Goal: Information Seeking & Learning: Learn about a topic

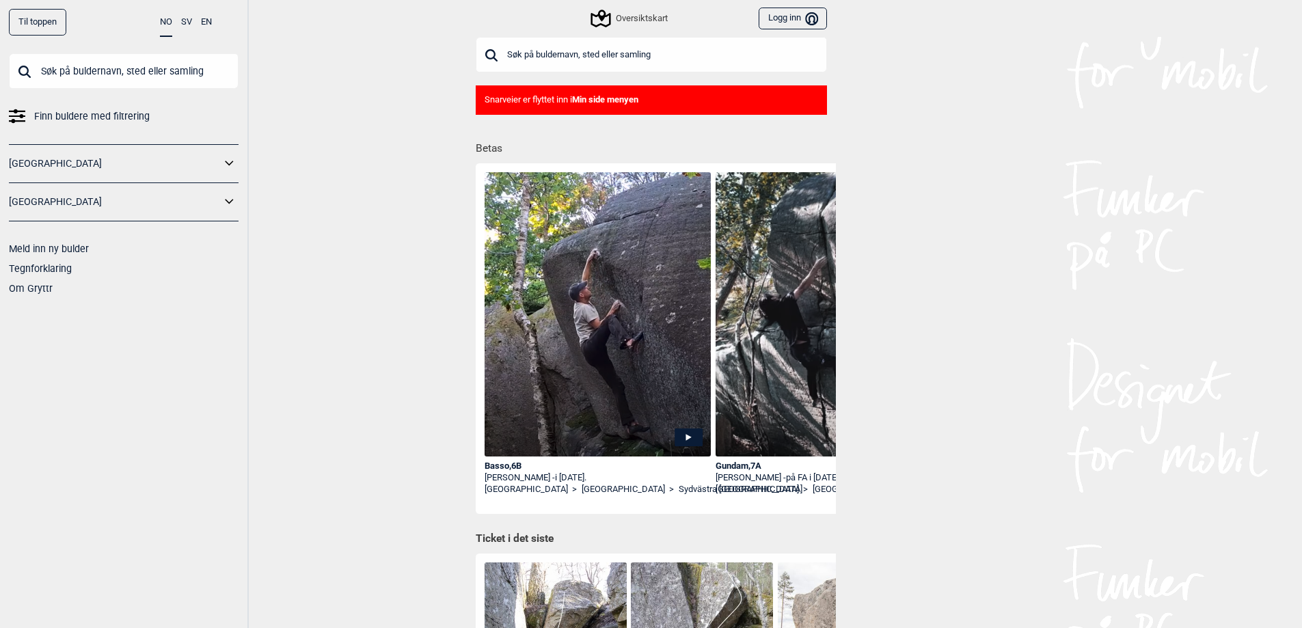
click at [40, 170] on link "[GEOGRAPHIC_DATA]" at bounding box center [115, 164] width 212 height 20
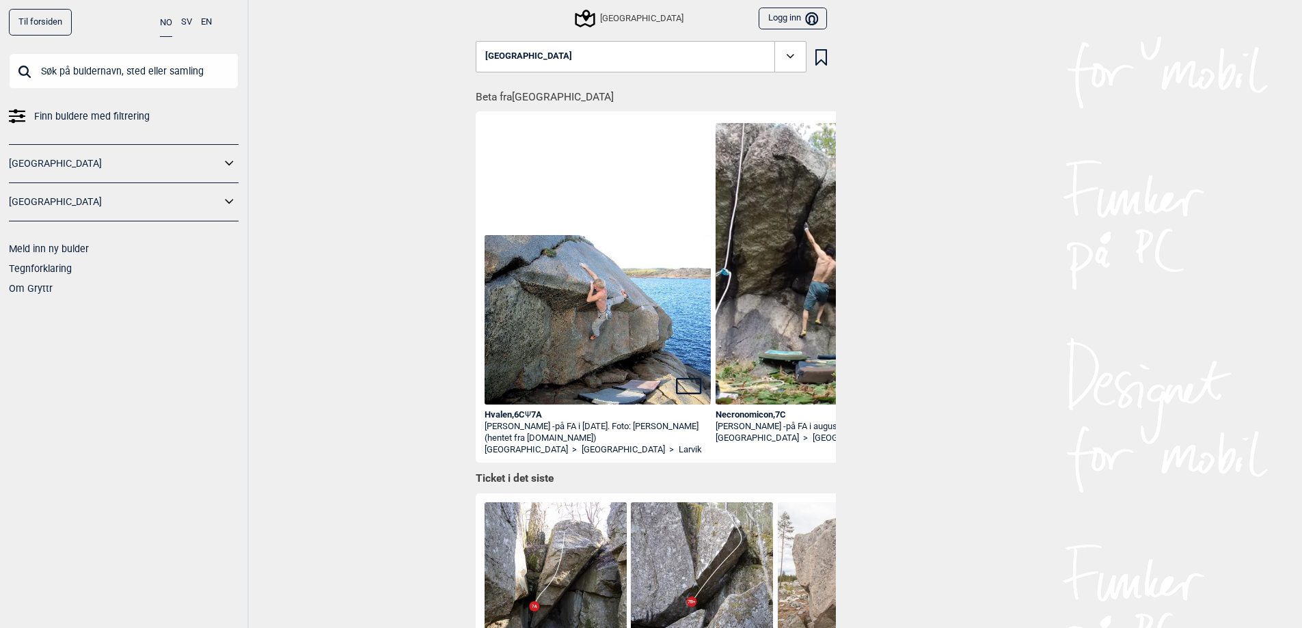
click at [795, 18] on button "Logg inn Bruker" at bounding box center [793, 19] width 68 height 23
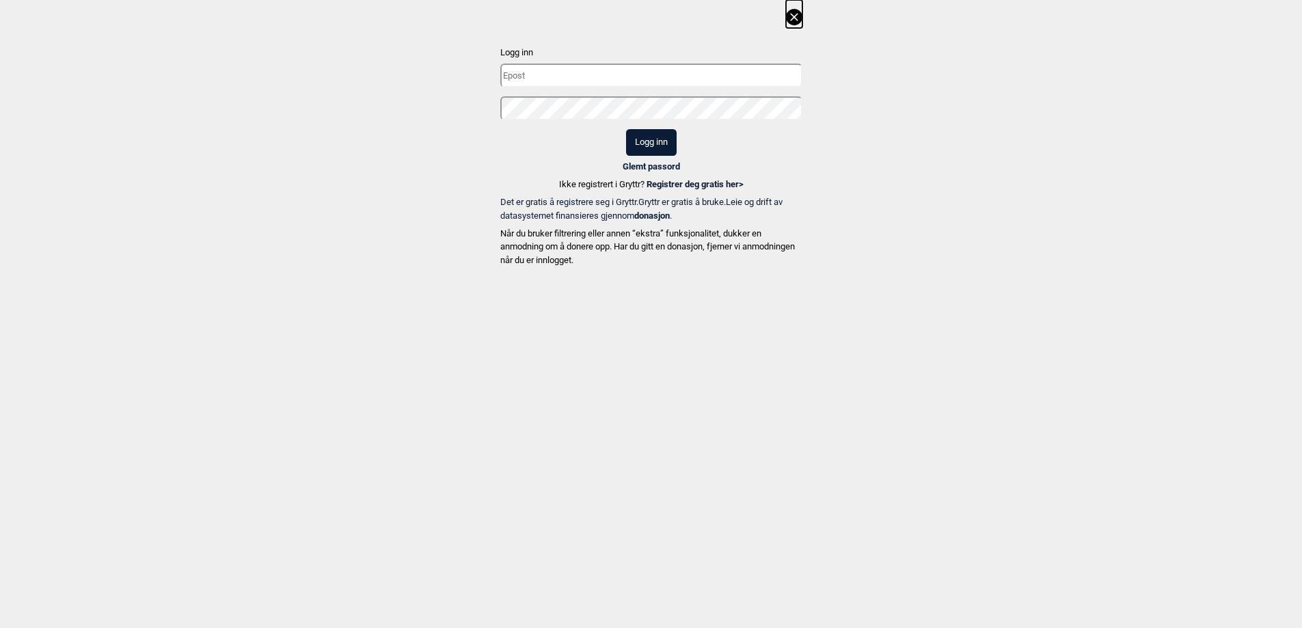
type input "[EMAIL_ADDRESS][DOMAIN_NAME]"
click at [649, 151] on button "Logg inn" at bounding box center [651, 142] width 51 height 27
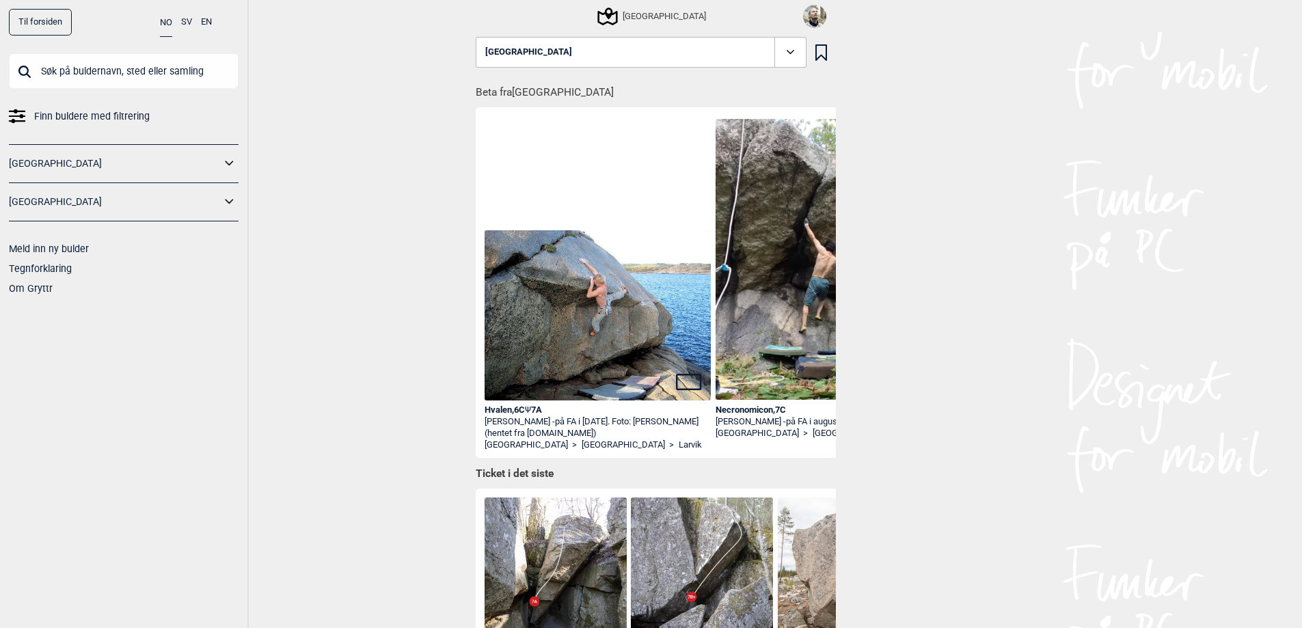
click at [817, 18] on img at bounding box center [814, 16] width 23 height 23
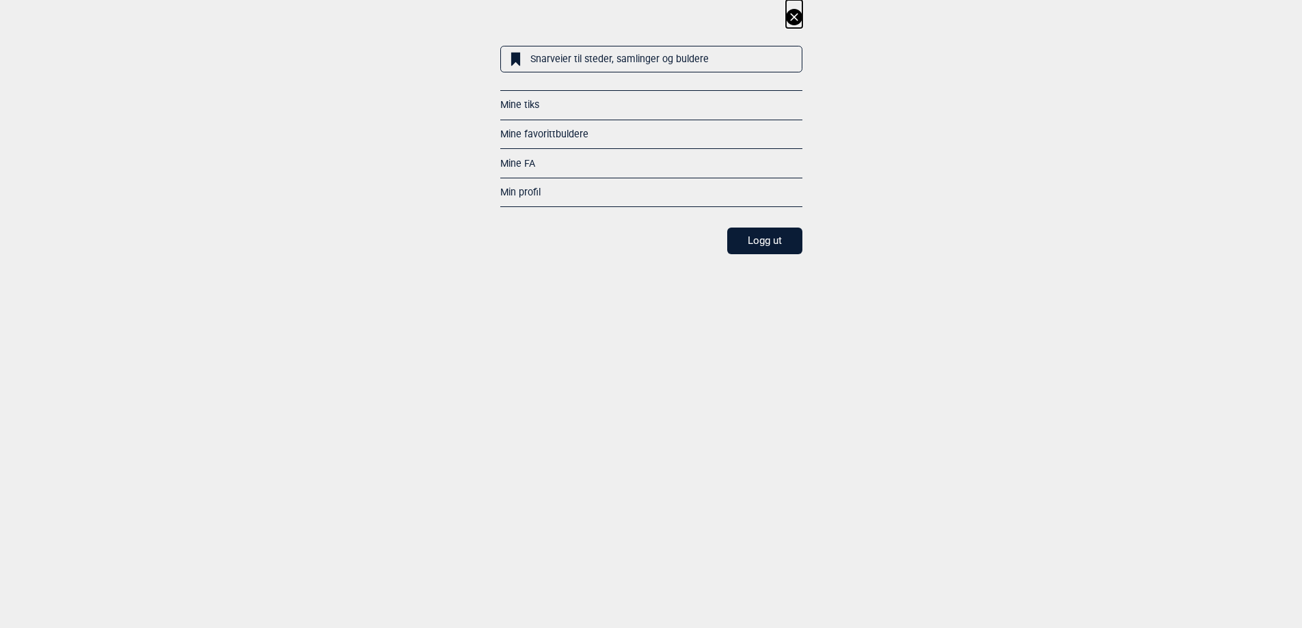
click at [519, 166] on link "Mine FA" at bounding box center [517, 163] width 35 height 11
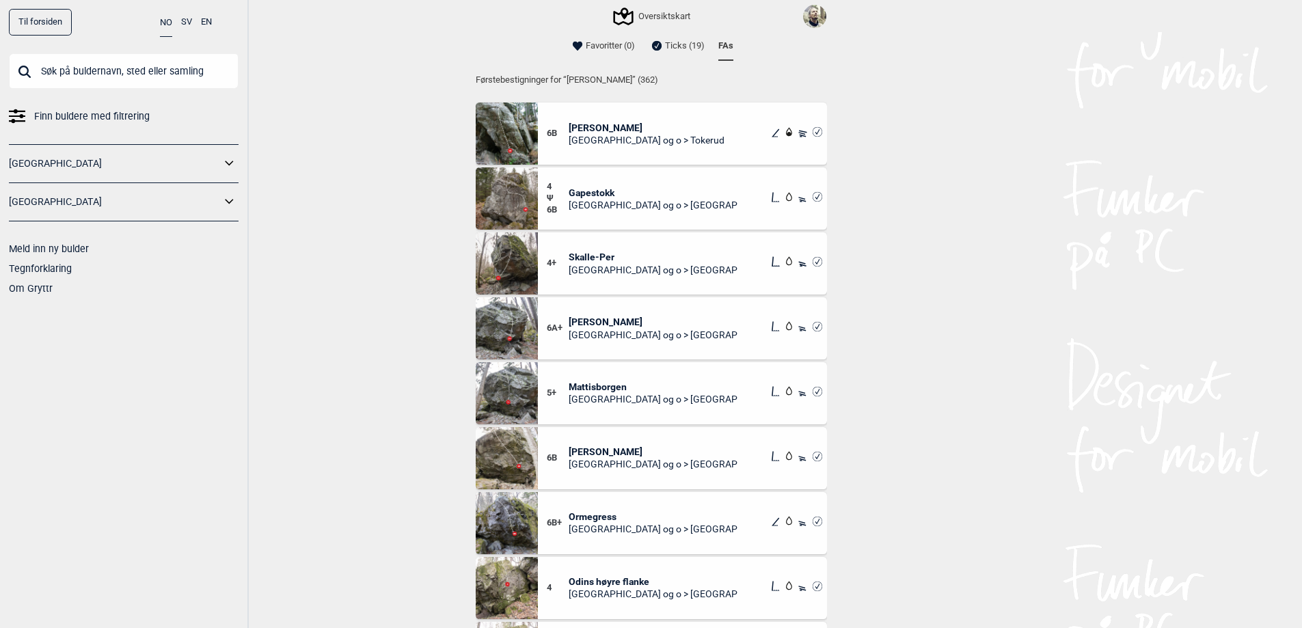
click at [815, 15] on img at bounding box center [814, 16] width 23 height 23
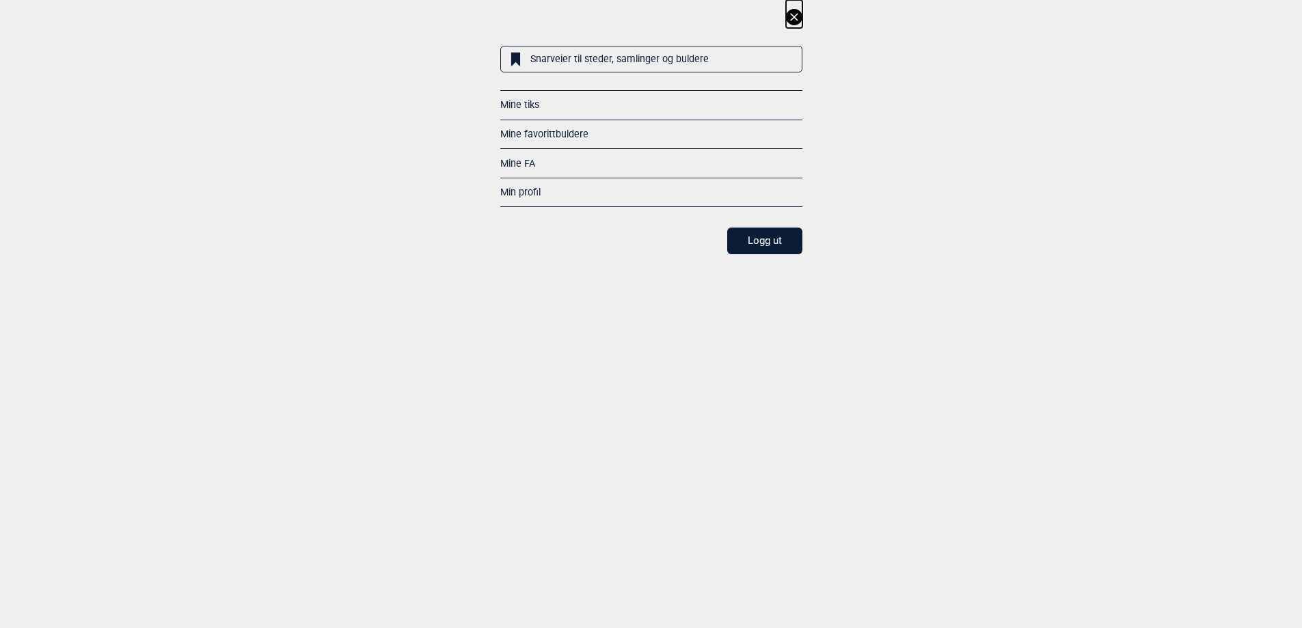
click at [560, 132] on link "Mine favorittbuldere" at bounding box center [544, 133] width 88 height 11
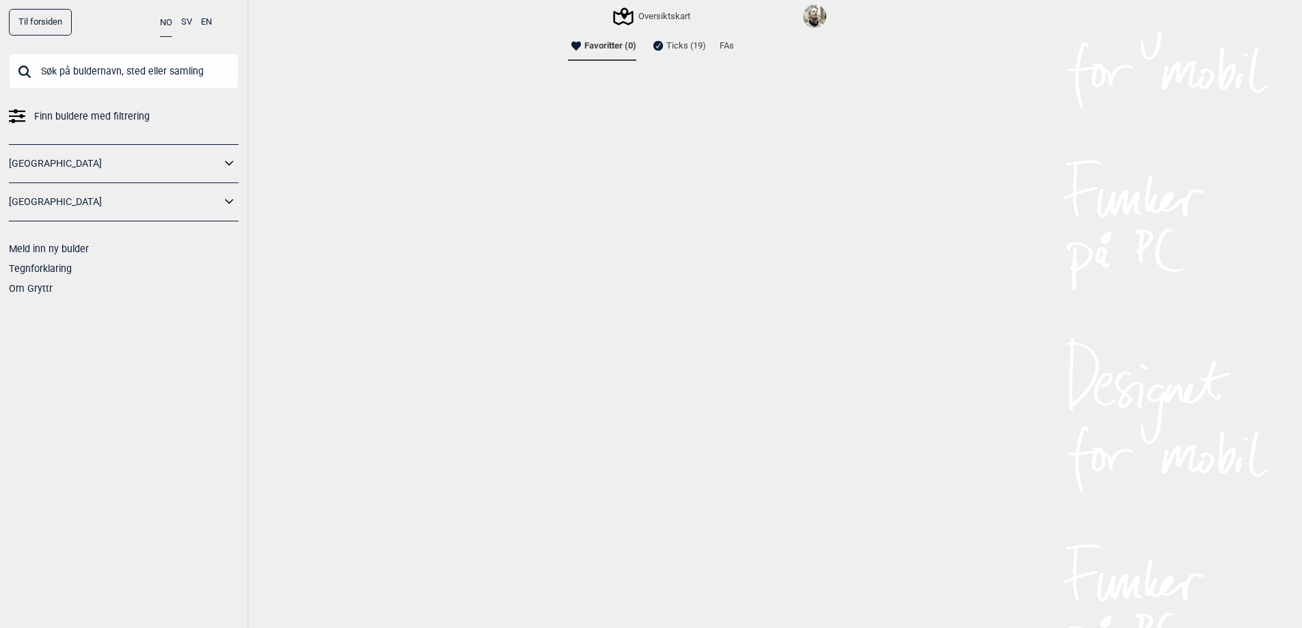
click at [725, 44] on li "FAs" at bounding box center [727, 45] width 14 height 27
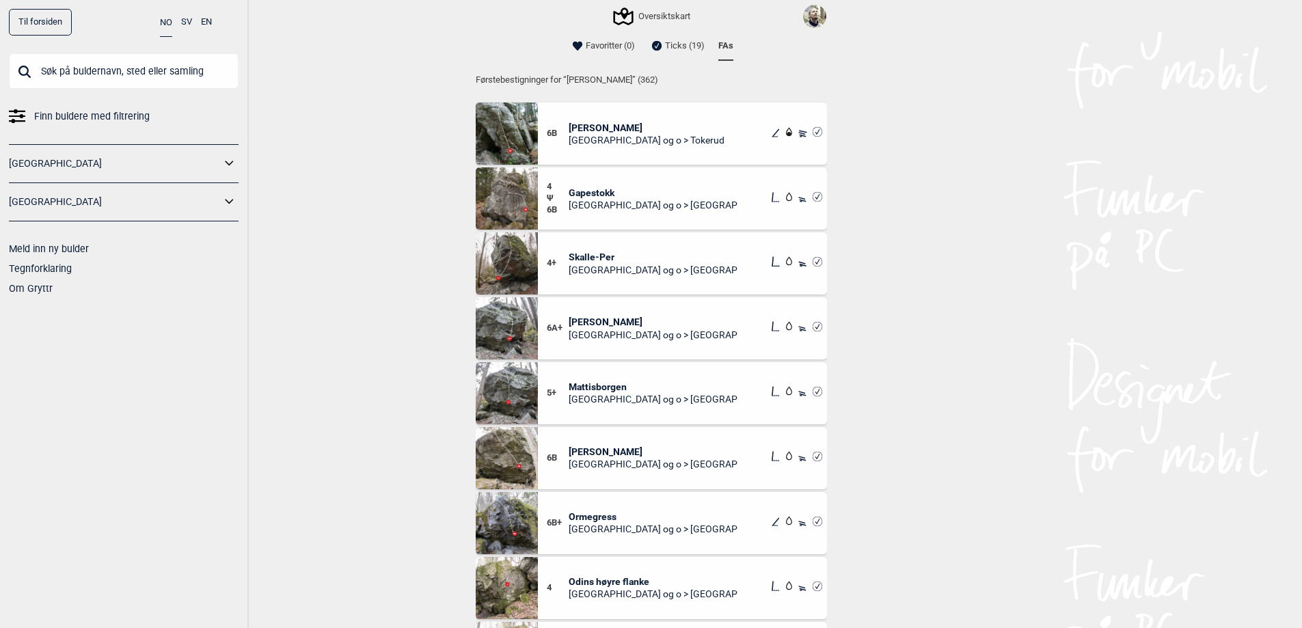
click at [663, 41] on li "Ticks (19)" at bounding box center [677, 45] width 56 height 27
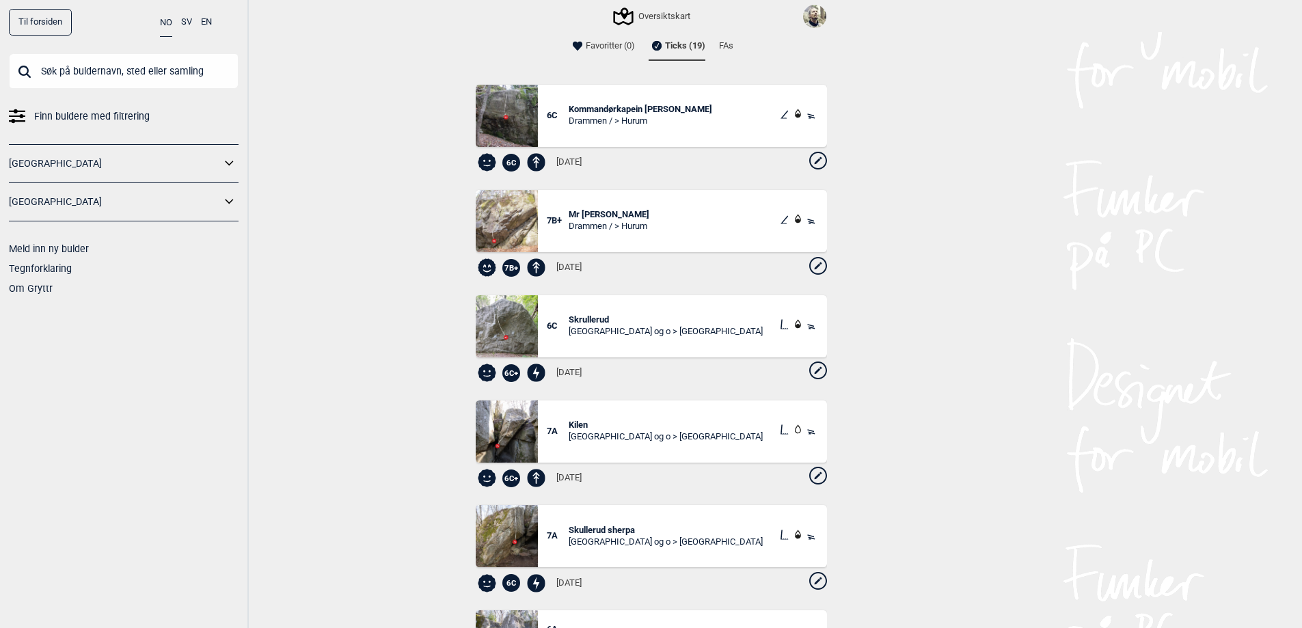
click at [722, 44] on li "FAs" at bounding box center [726, 45] width 14 height 27
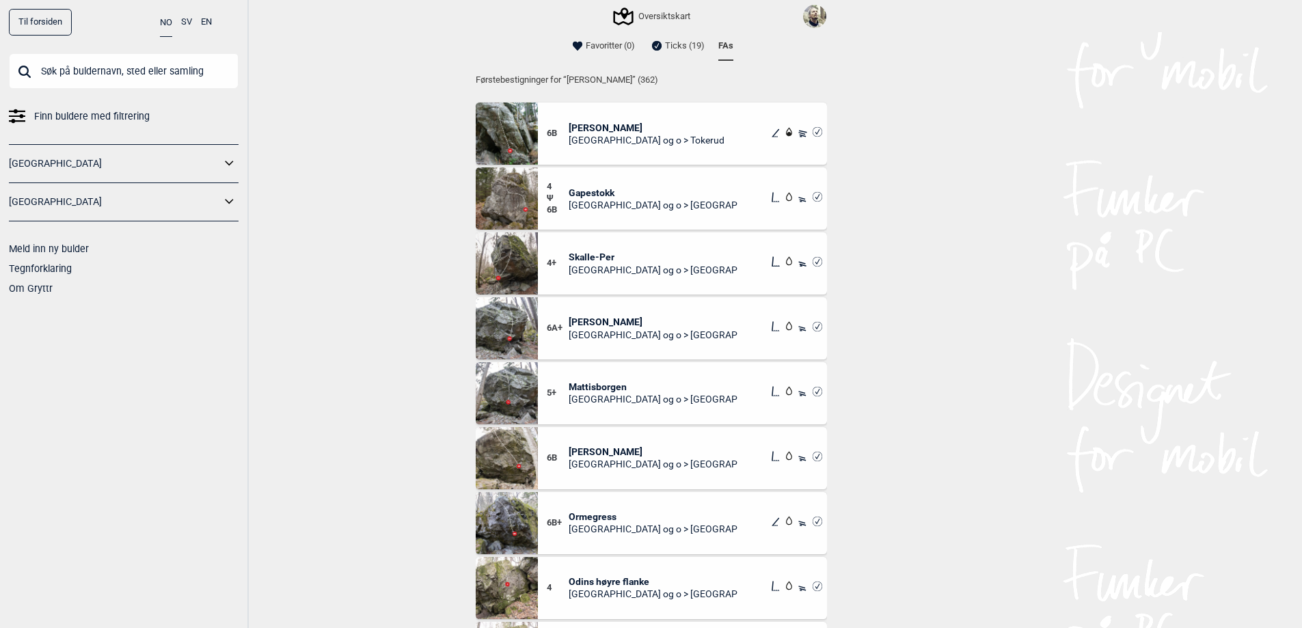
click at [659, 138] on div "6B Fred Oslo og o > Tokerud" at bounding box center [640, 134] width 187 height 25
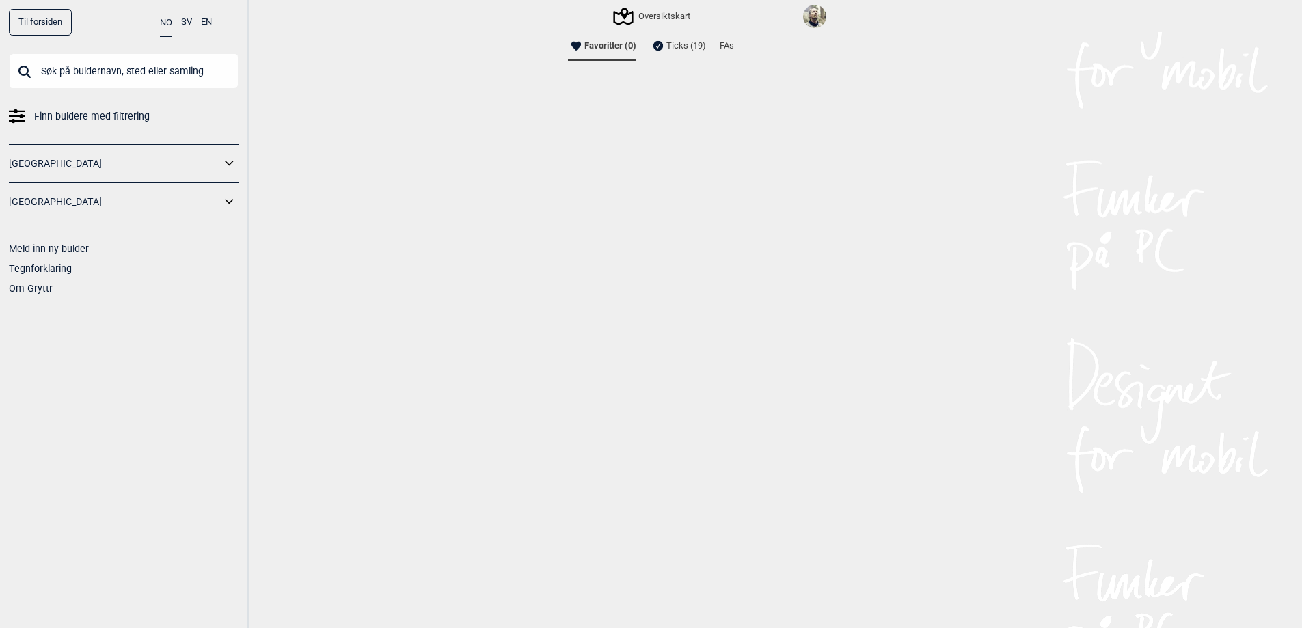
click at [732, 47] on li "FAs" at bounding box center [727, 45] width 14 height 27
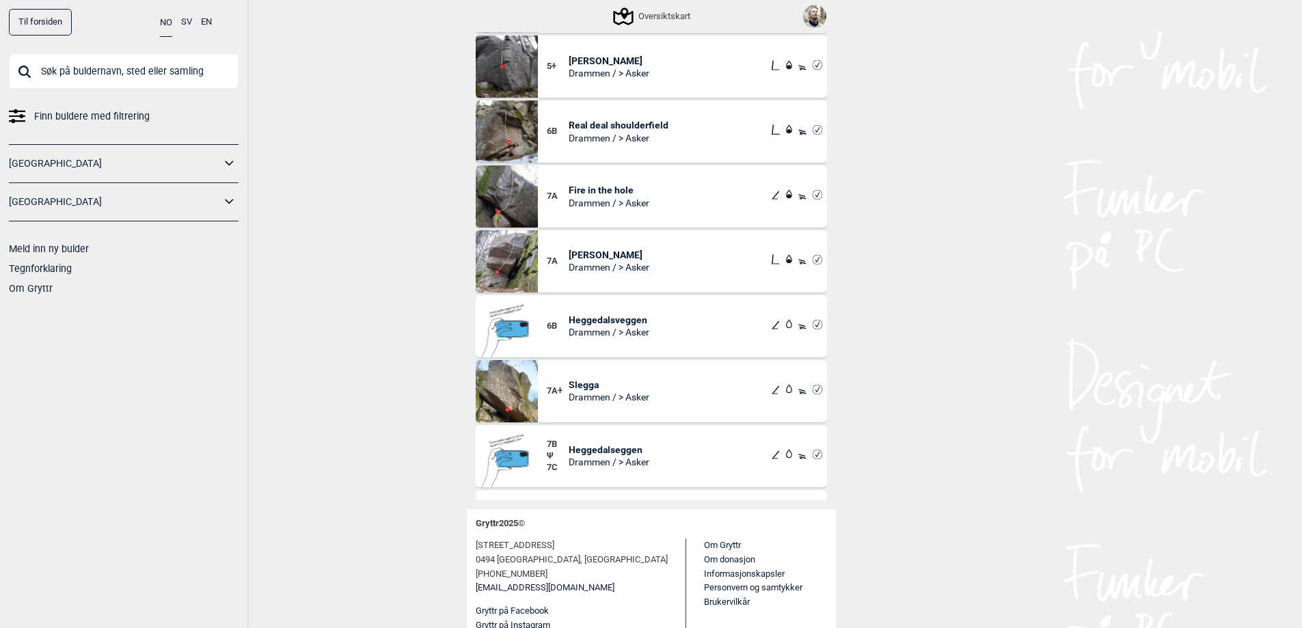
scroll to position [2392, 0]
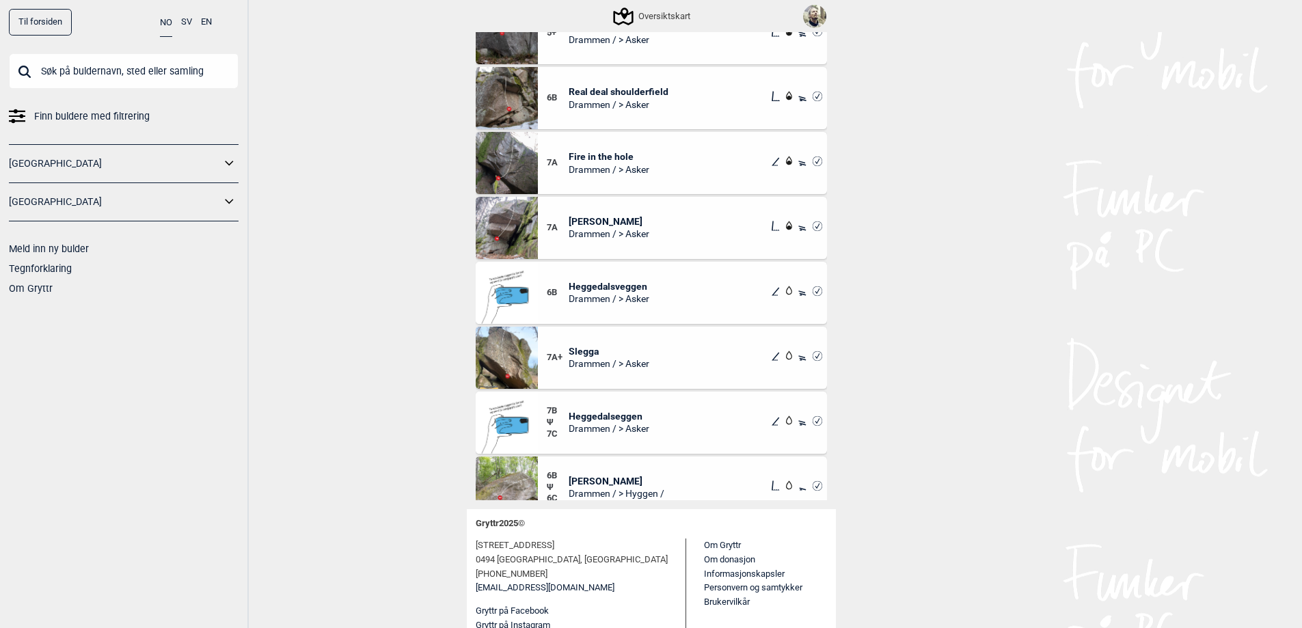
click at [506, 411] on img at bounding box center [507, 423] width 62 height 62
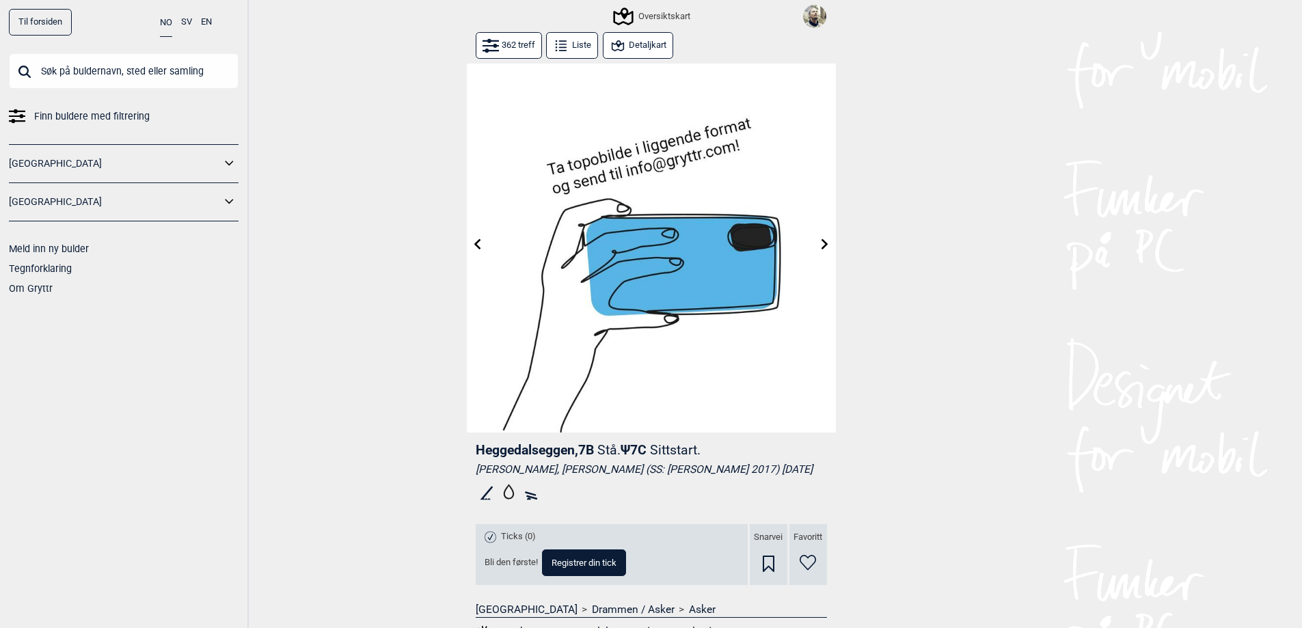
scroll to position [137, 0]
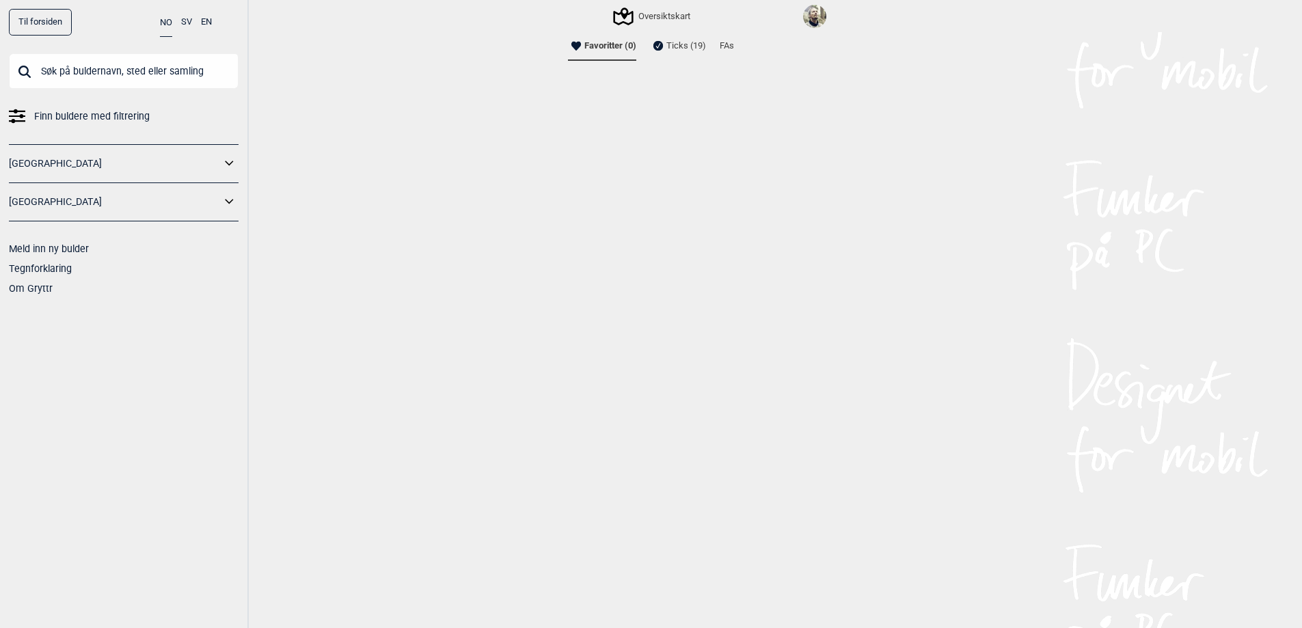
click at [728, 44] on li "FAs" at bounding box center [727, 45] width 14 height 27
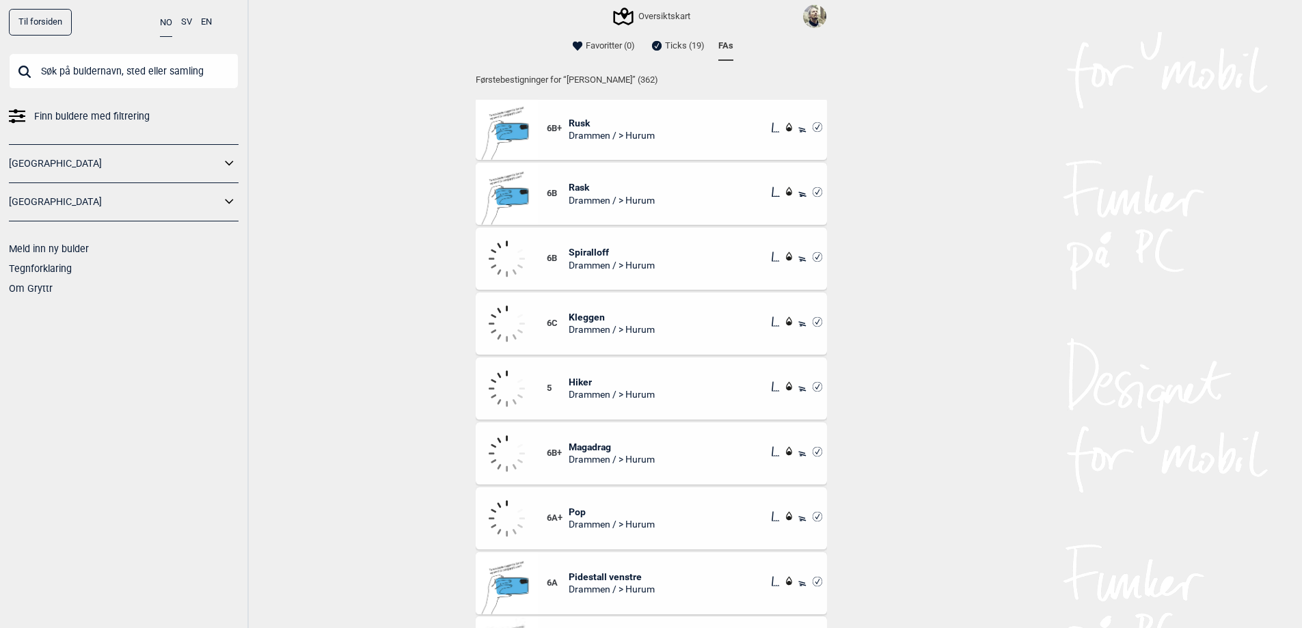
scroll to position [12312, 0]
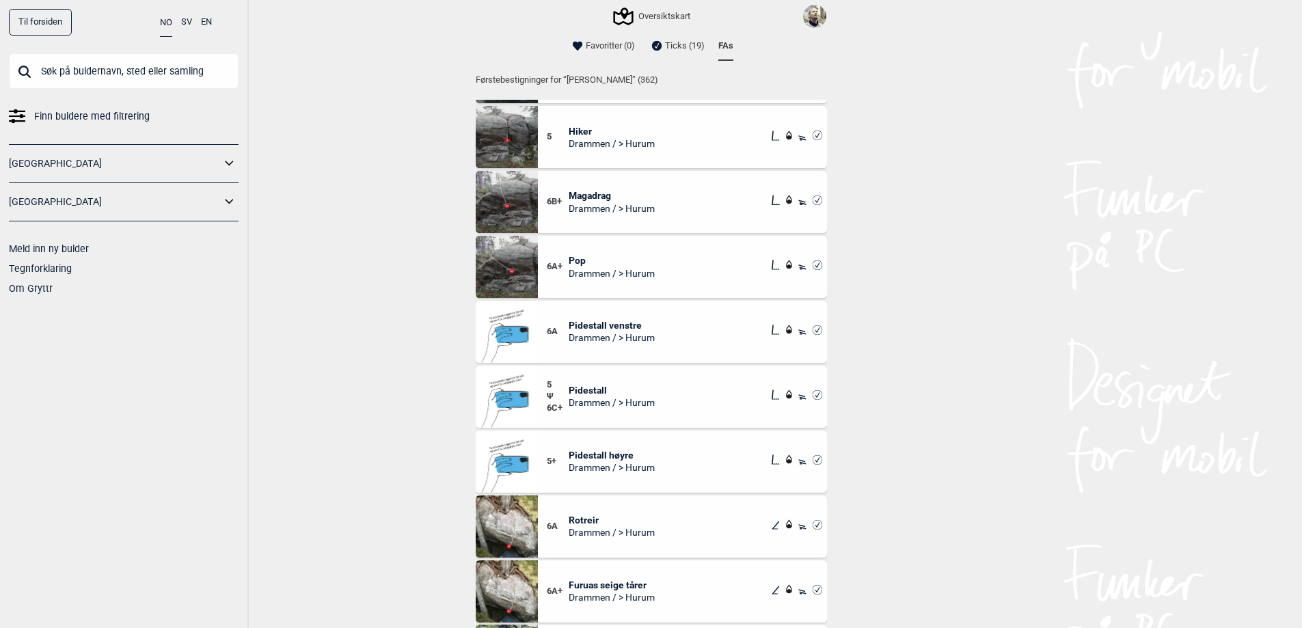
click at [595, 191] on span "Magadrag" at bounding box center [612, 195] width 86 height 12
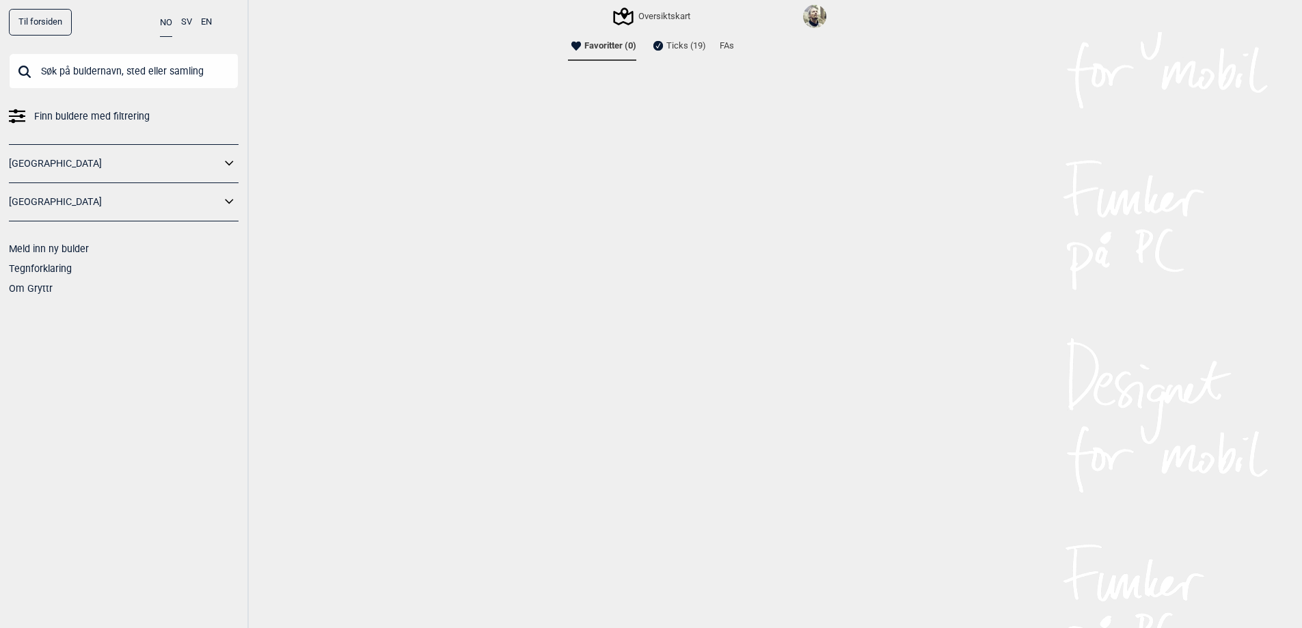
click at [728, 45] on li "FAs" at bounding box center [727, 45] width 14 height 27
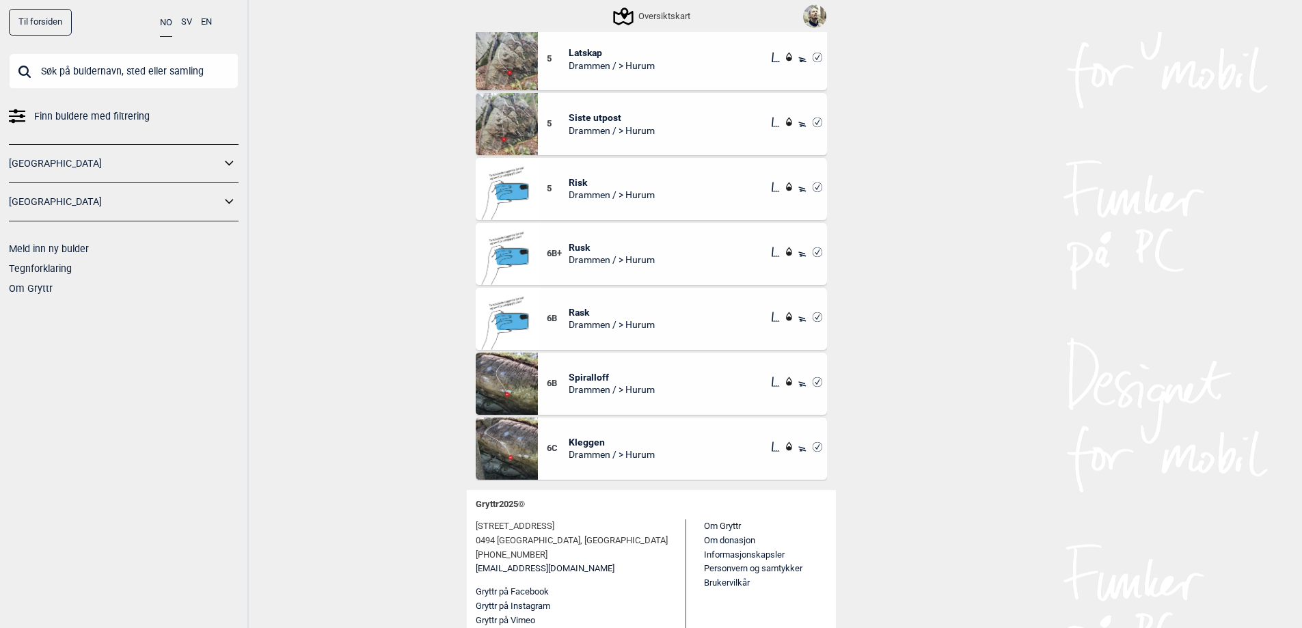
scroll to position [11822, 0]
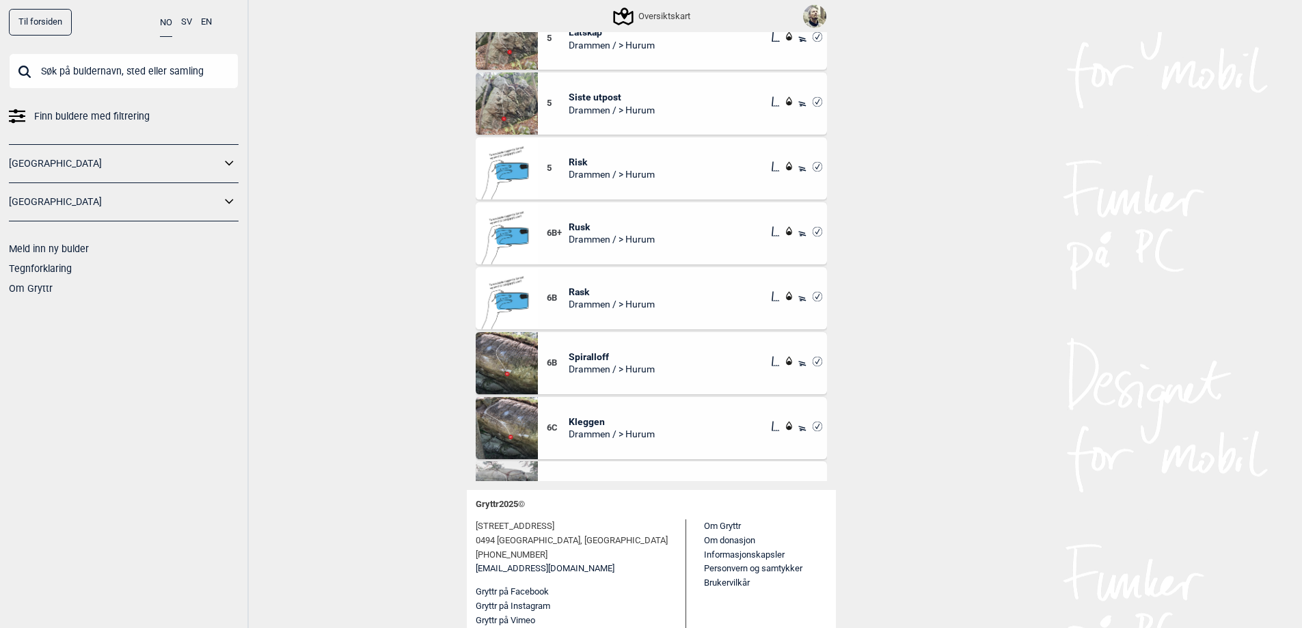
click at [582, 226] on span "Rusk" at bounding box center [612, 227] width 86 height 12
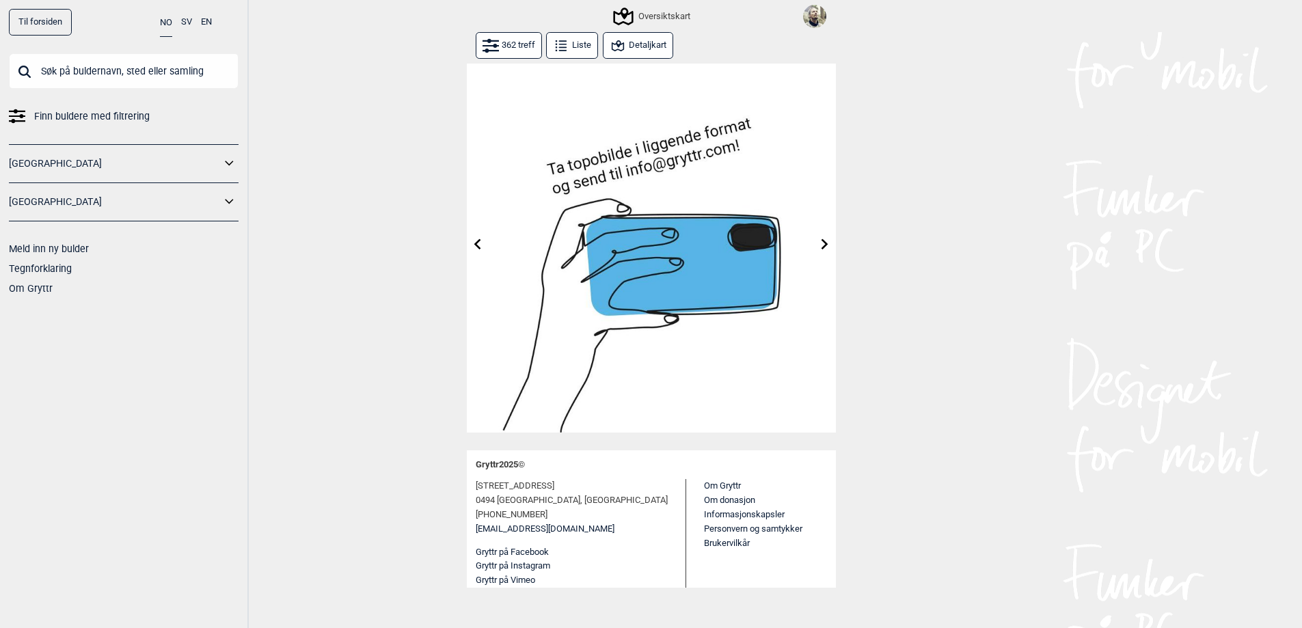
scroll to position [3, 0]
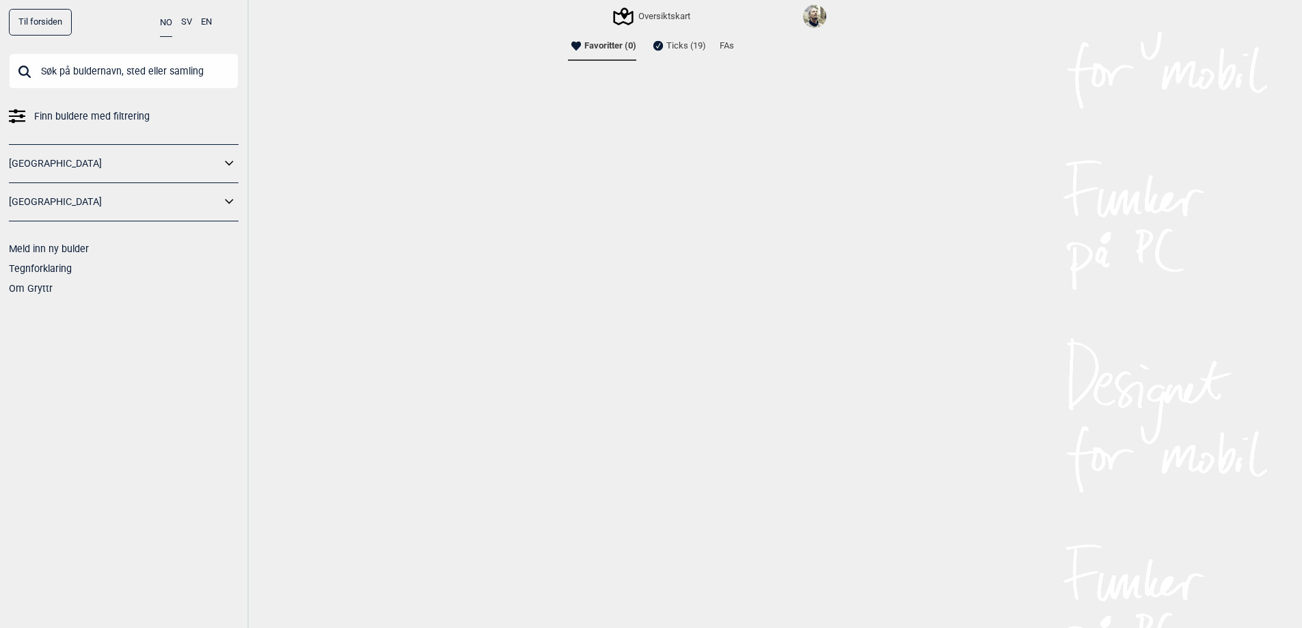
click at [722, 43] on li "FAs" at bounding box center [727, 45] width 14 height 27
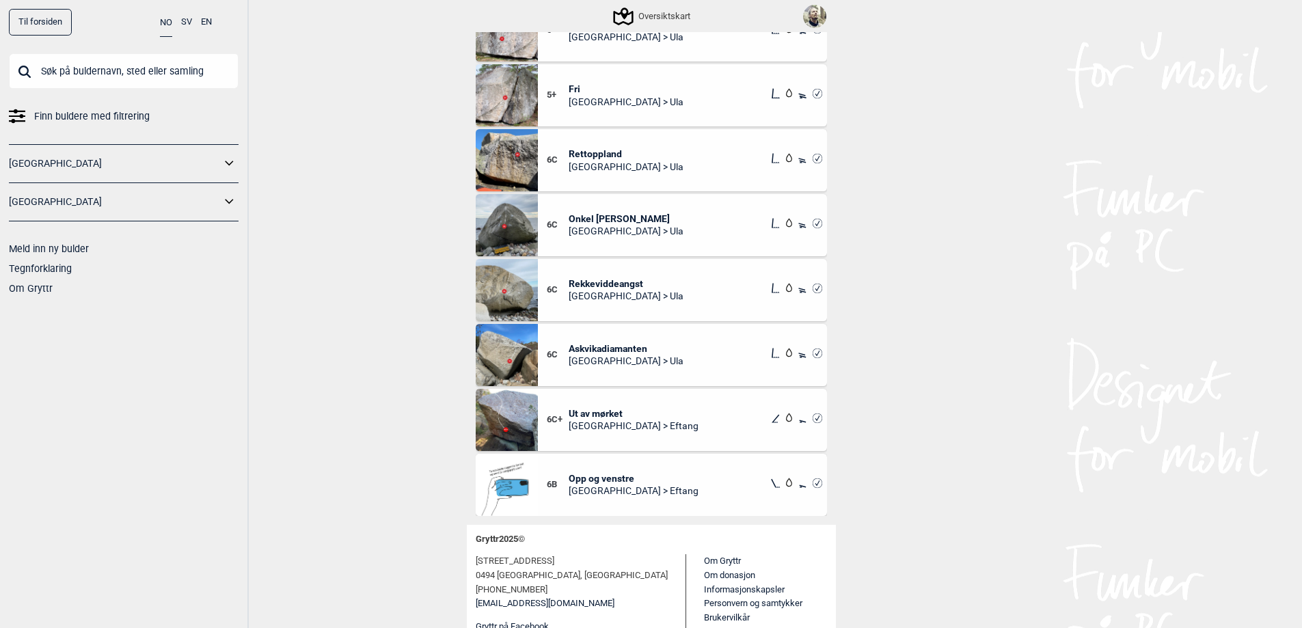
scroll to position [156, 0]
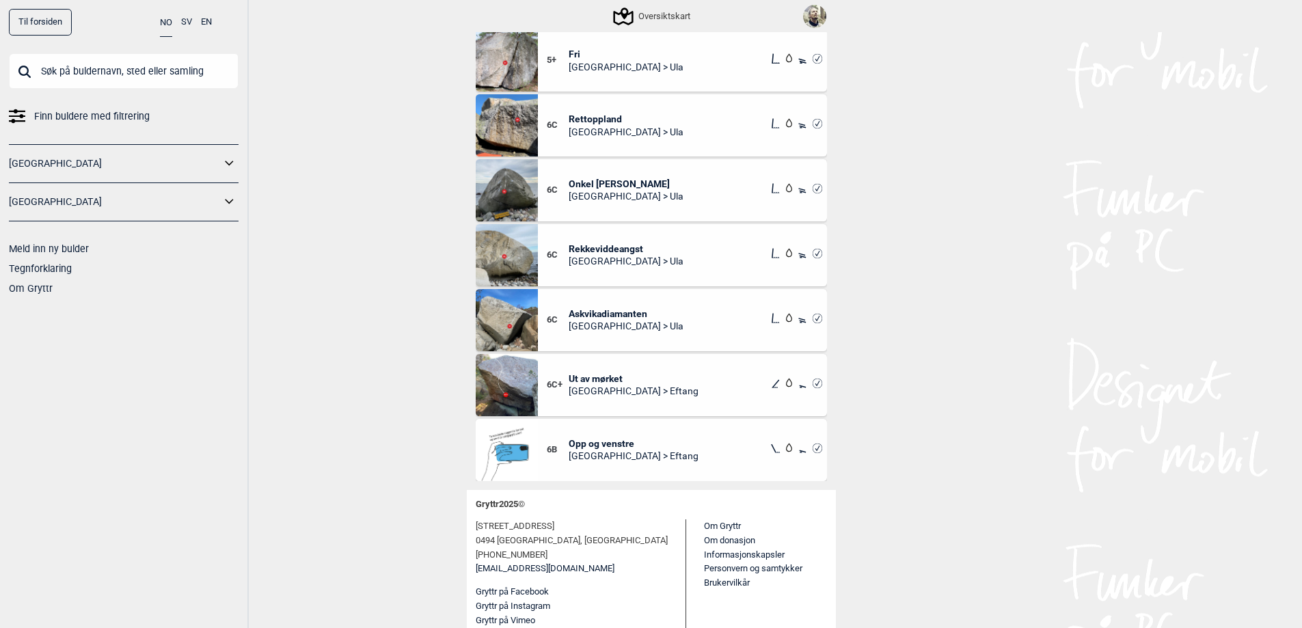
click at [587, 375] on span "Ut av mørket" at bounding box center [634, 378] width 130 height 12
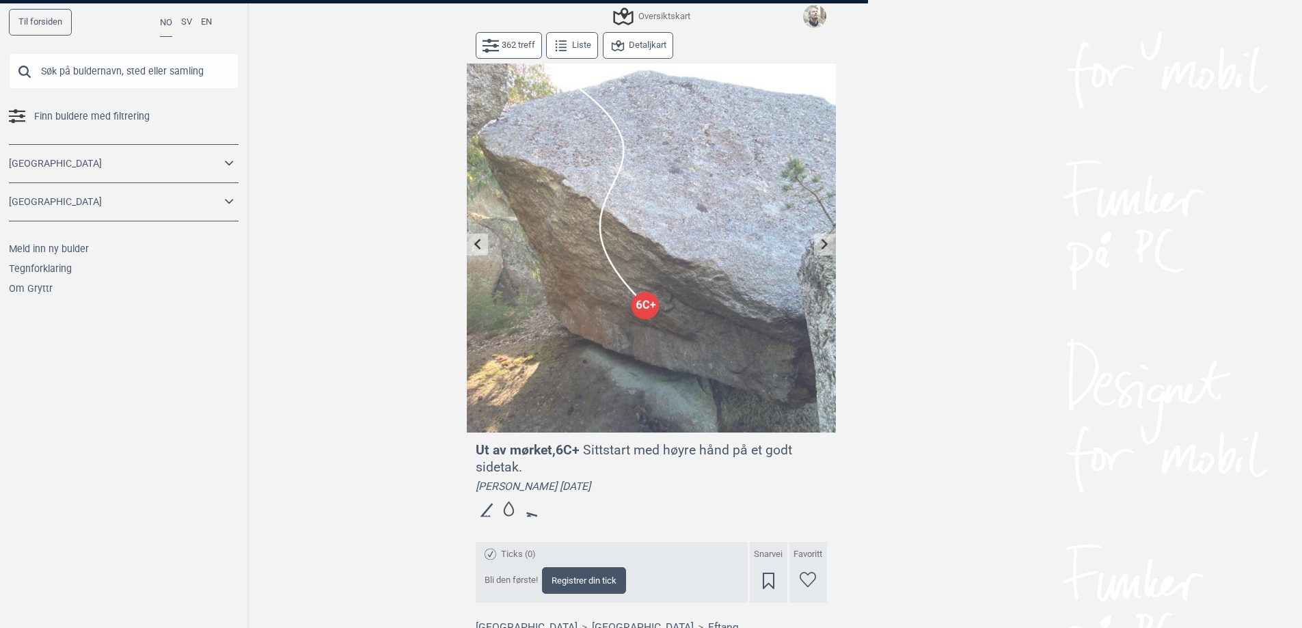
scroll to position [156, 0]
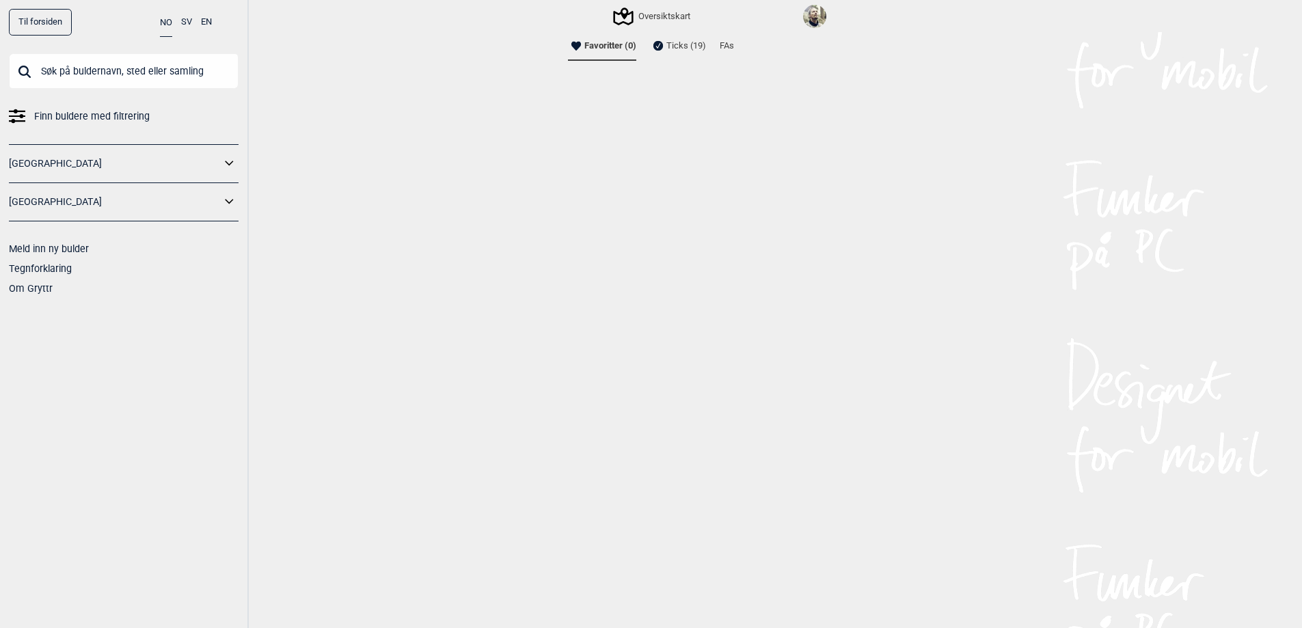
click at [728, 44] on li "FAs" at bounding box center [727, 45] width 14 height 27
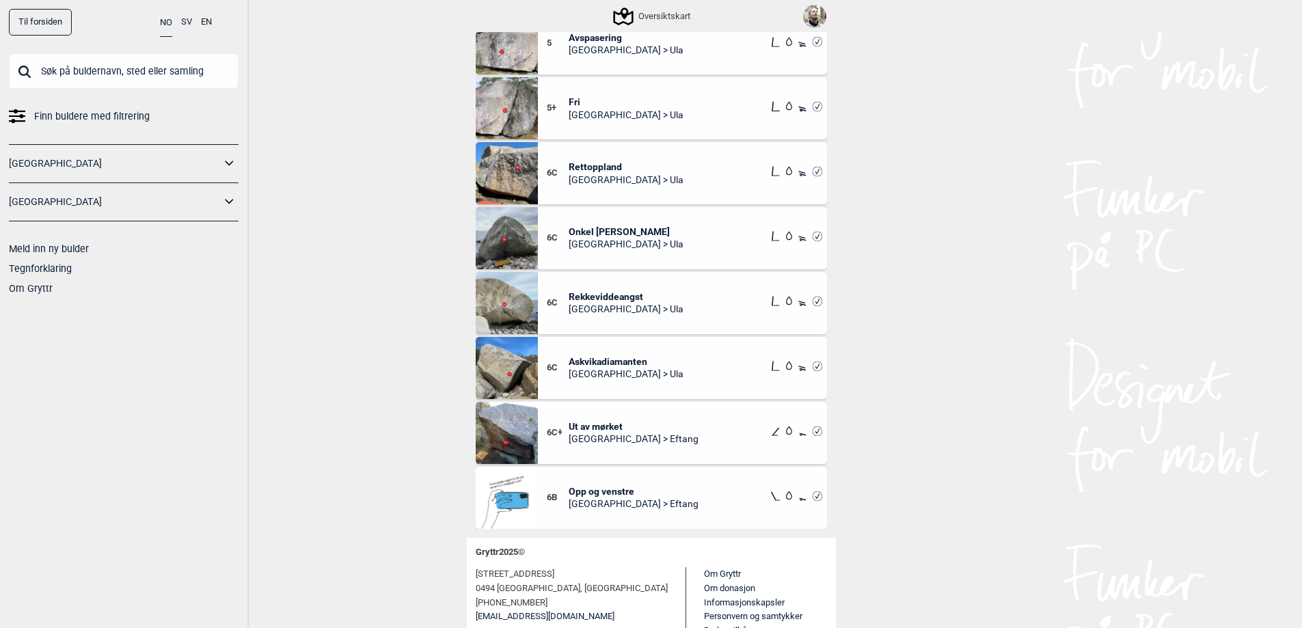
scroll to position [156, 0]
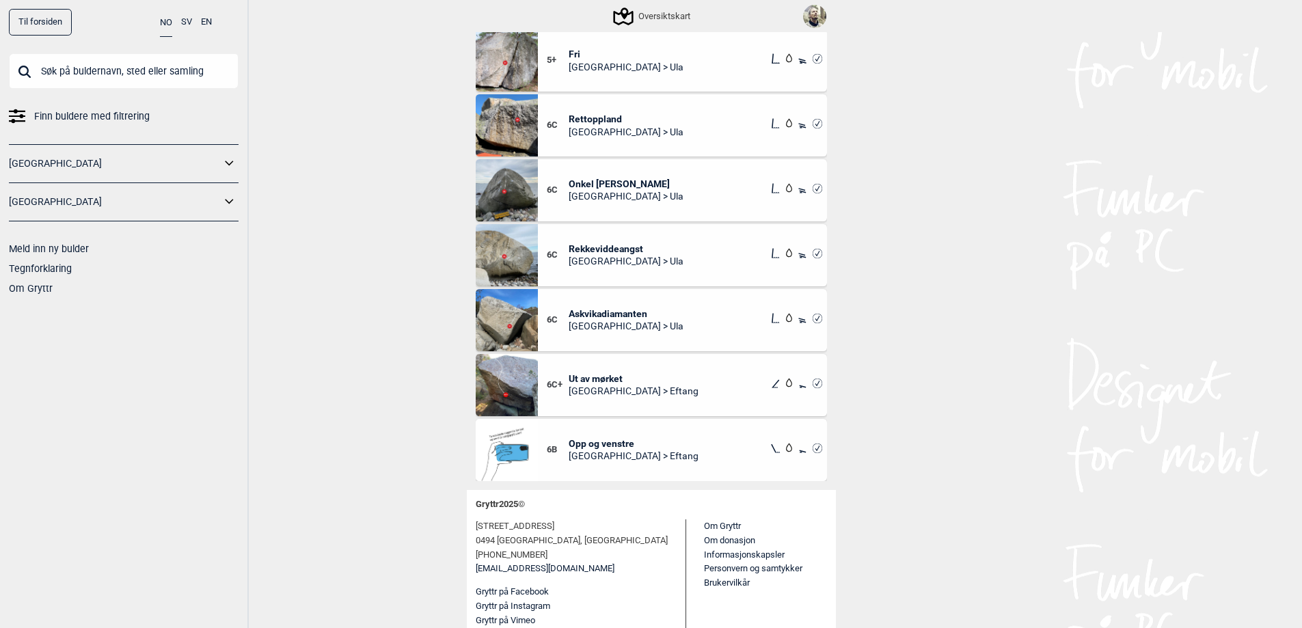
click at [603, 445] on span "Opp og venstre" at bounding box center [634, 443] width 130 height 12
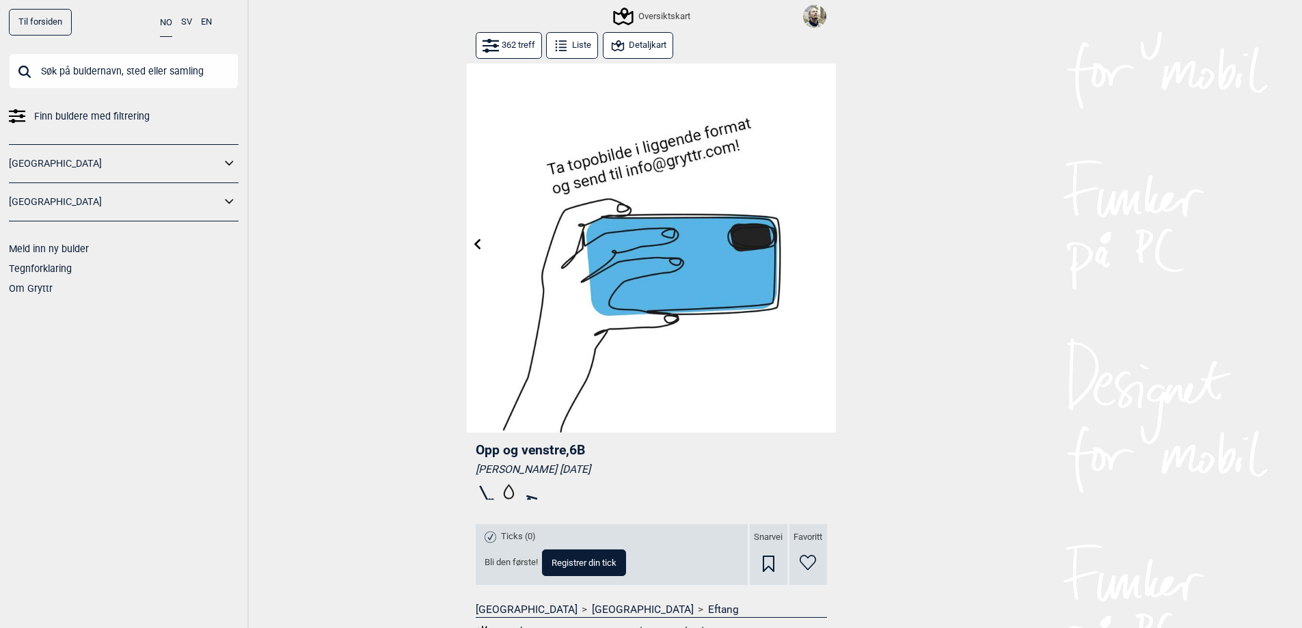
click at [98, 77] on input "text" at bounding box center [124, 71] width 230 height 36
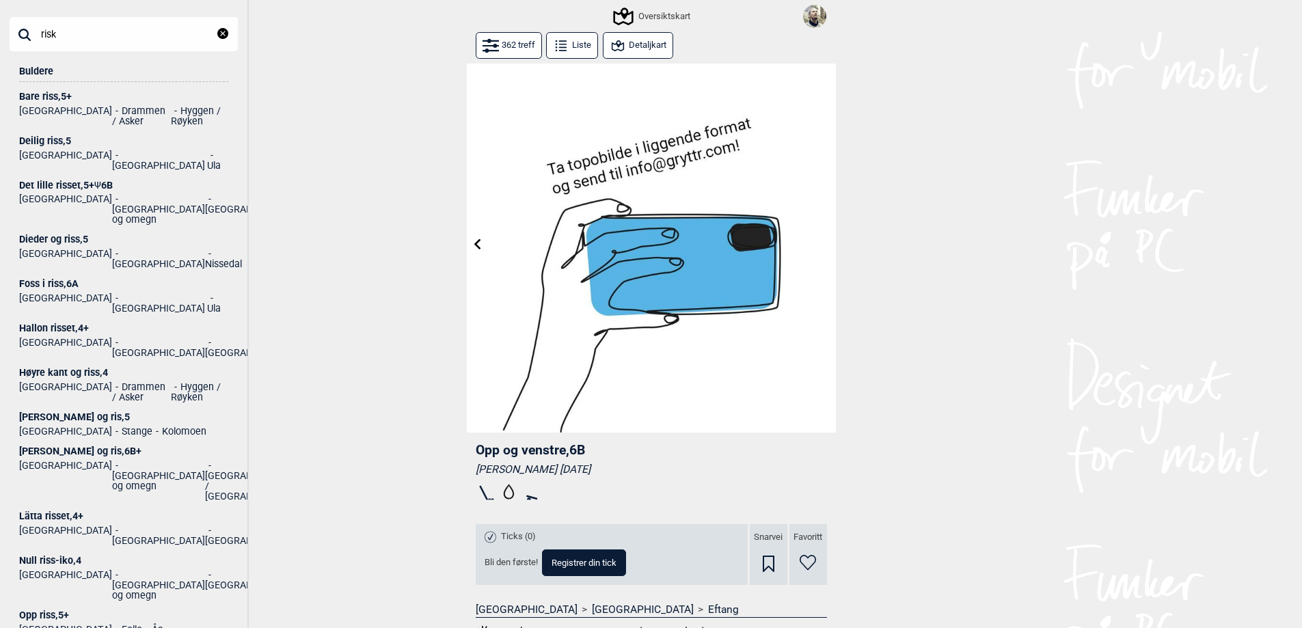
scroll to position [205, 0]
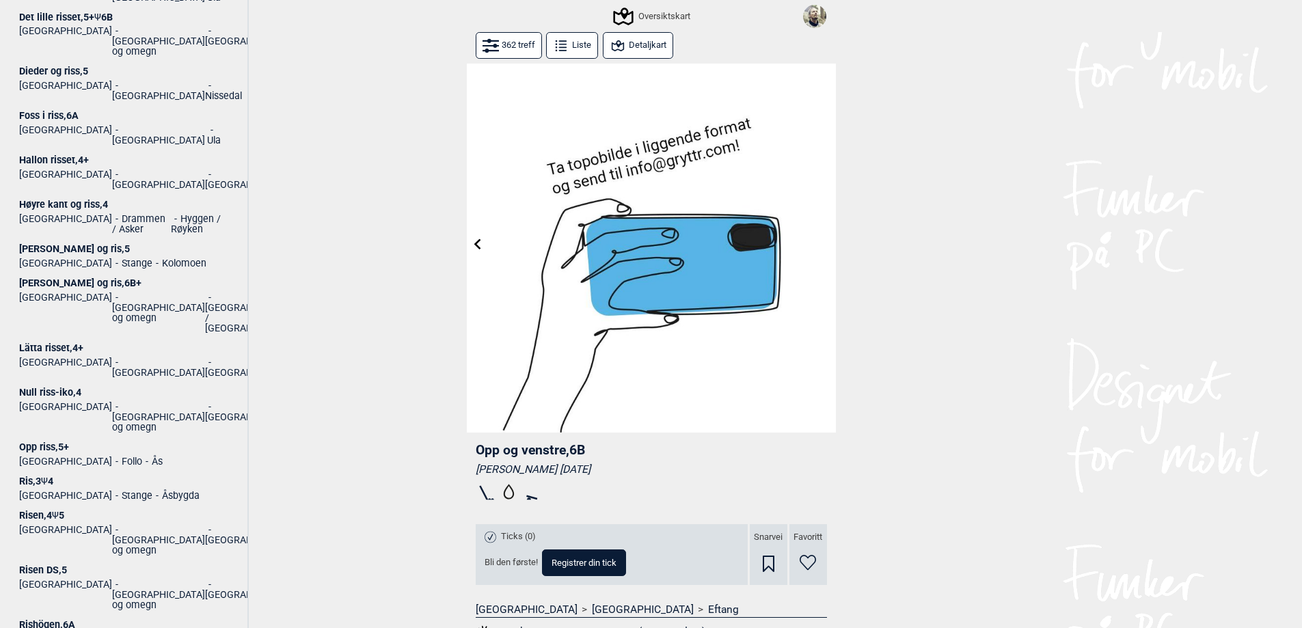
type input "risk"
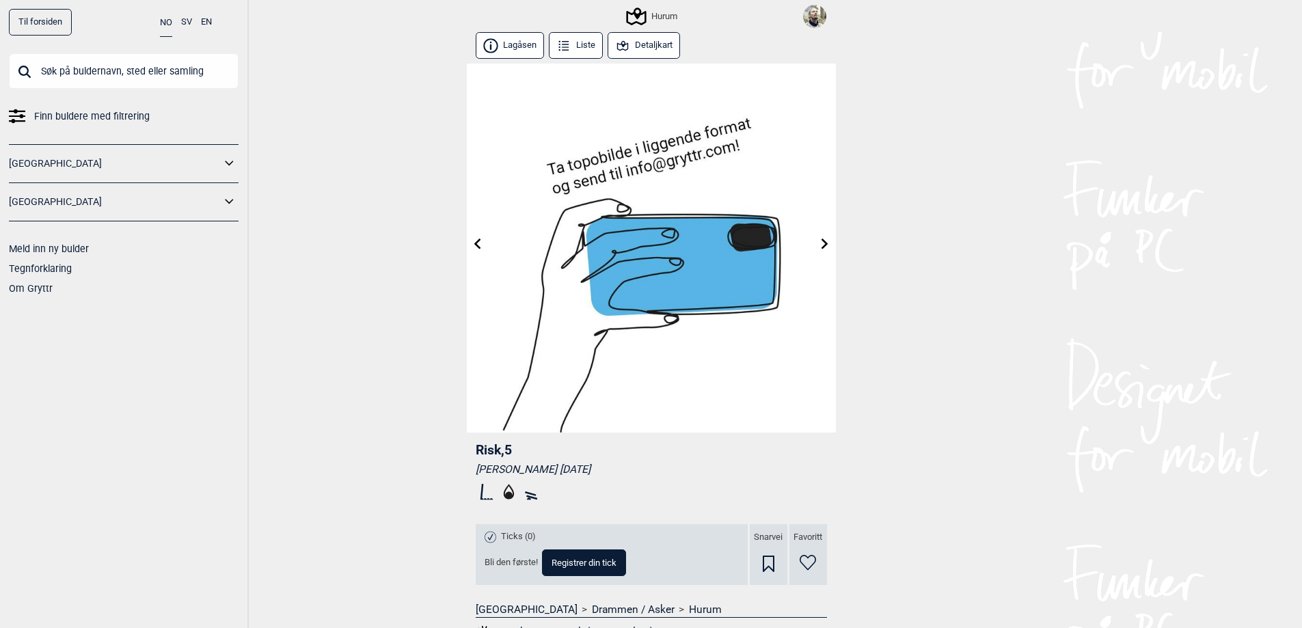
click at [822, 245] on icon at bounding box center [824, 243] width 11 height 11
click at [825, 240] on icon at bounding box center [824, 243] width 11 height 11
click at [823, 243] on icon at bounding box center [824, 243] width 11 height 11
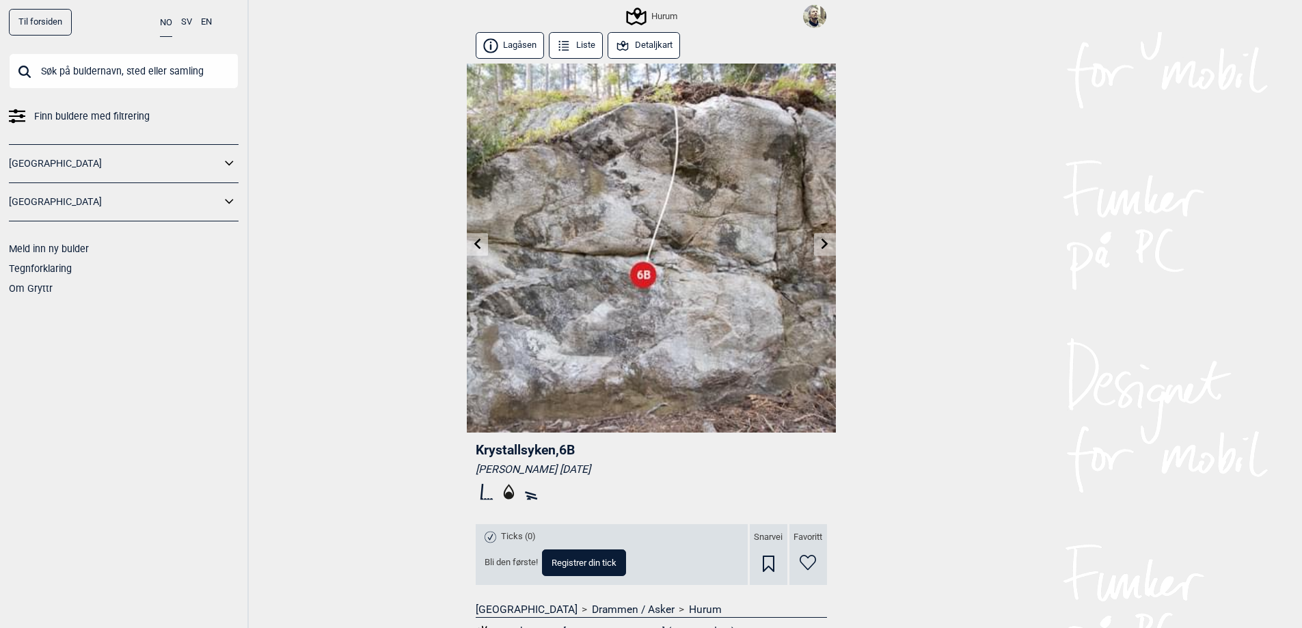
click at [476, 244] on icon at bounding box center [477, 243] width 7 height 11
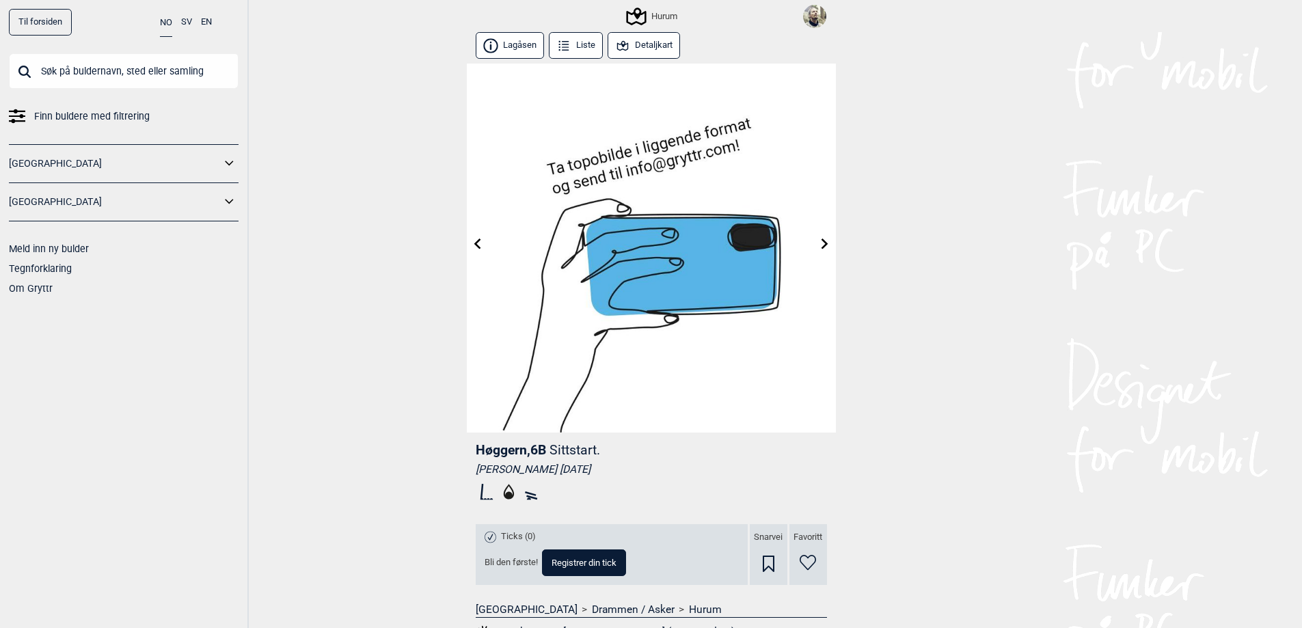
click at [476, 244] on icon at bounding box center [477, 243] width 7 height 11
click at [70, 75] on input "text" at bounding box center [124, 71] width 230 height 36
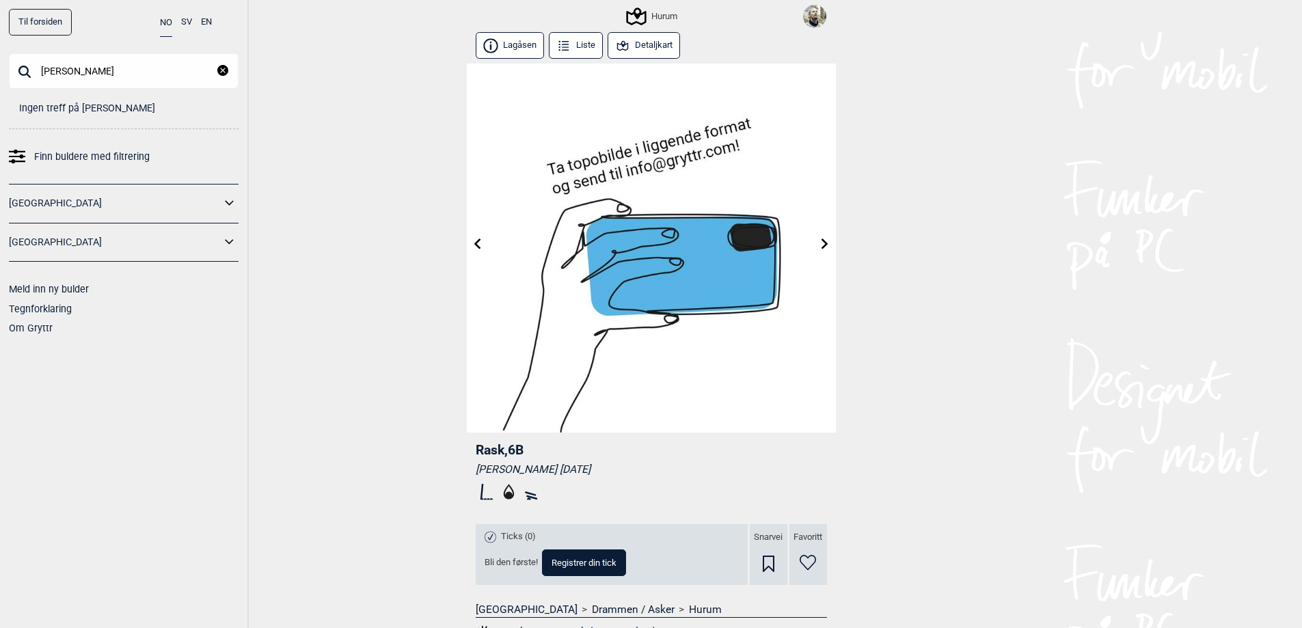
type input "[PERSON_NAME]"
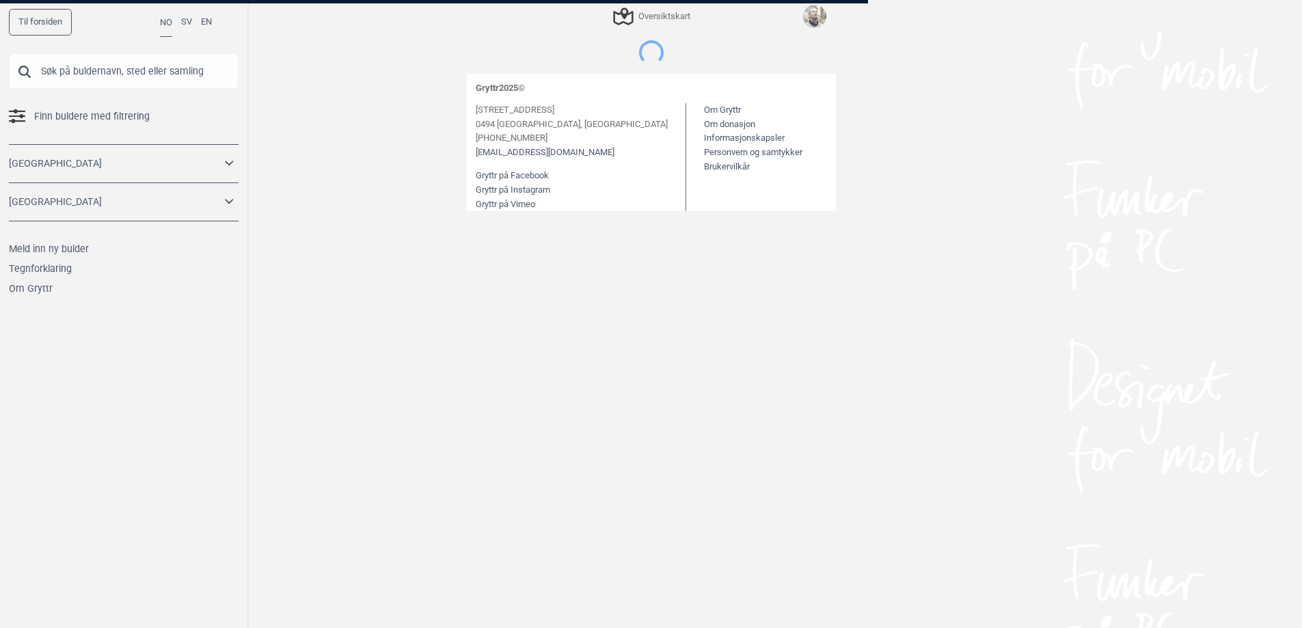
scroll to position [11, 0]
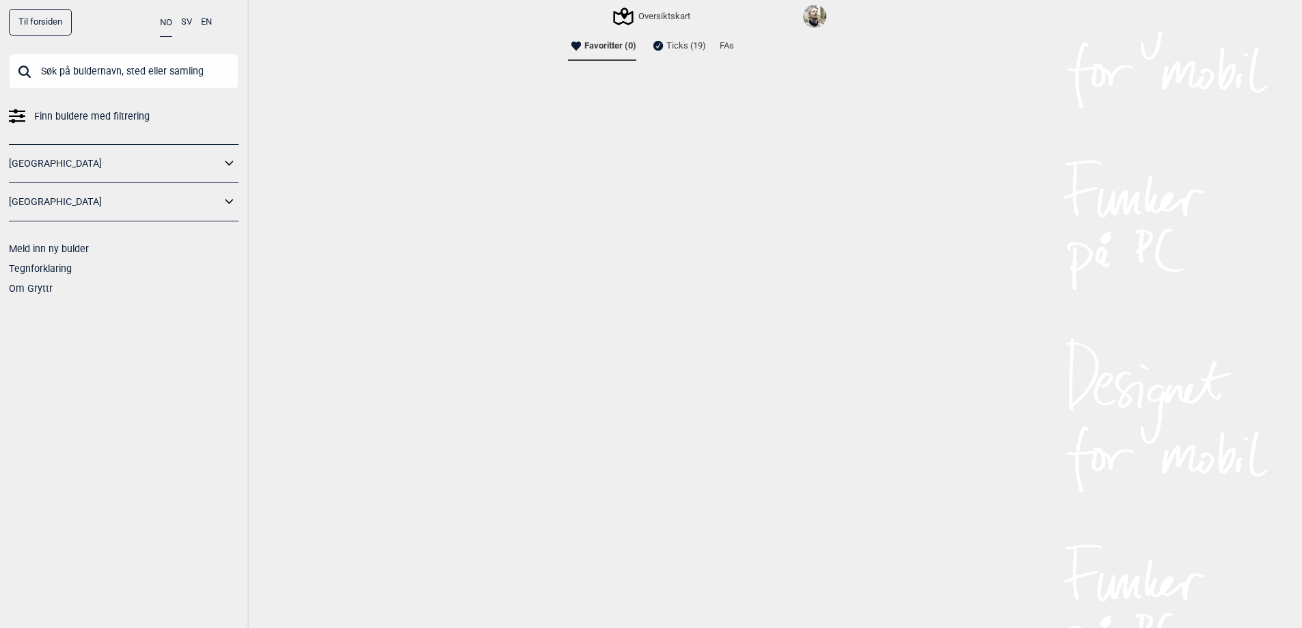
click at [726, 46] on li "FAs" at bounding box center [727, 45] width 14 height 27
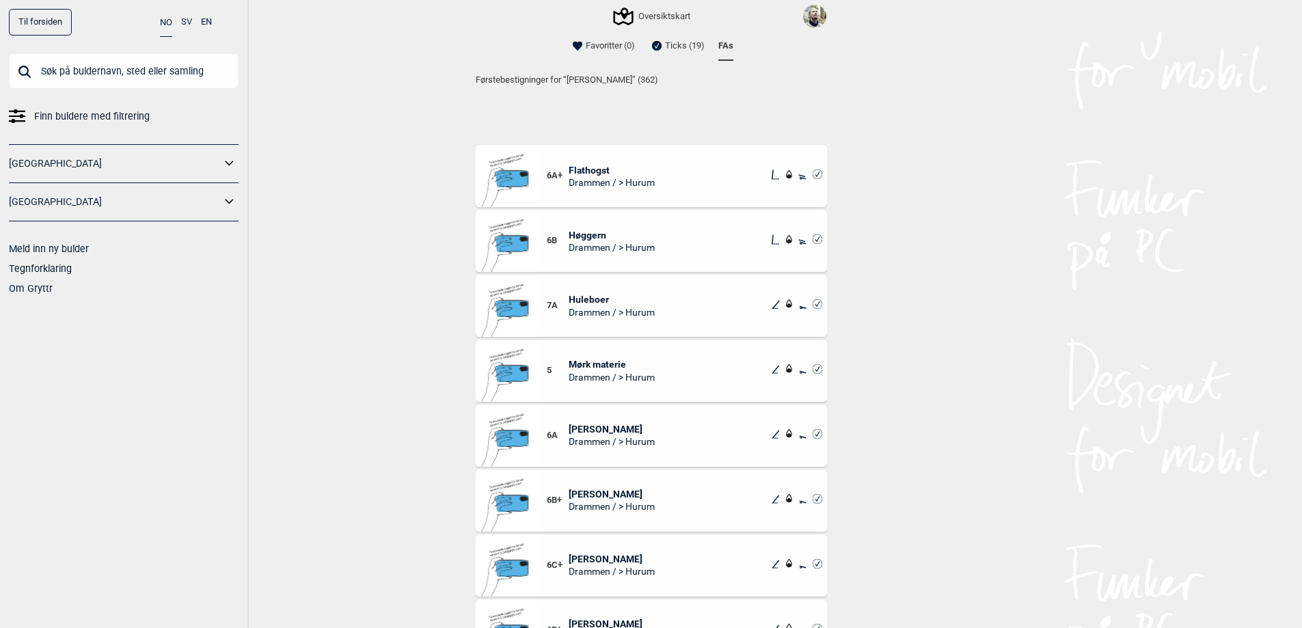
scroll to position [14819, 0]
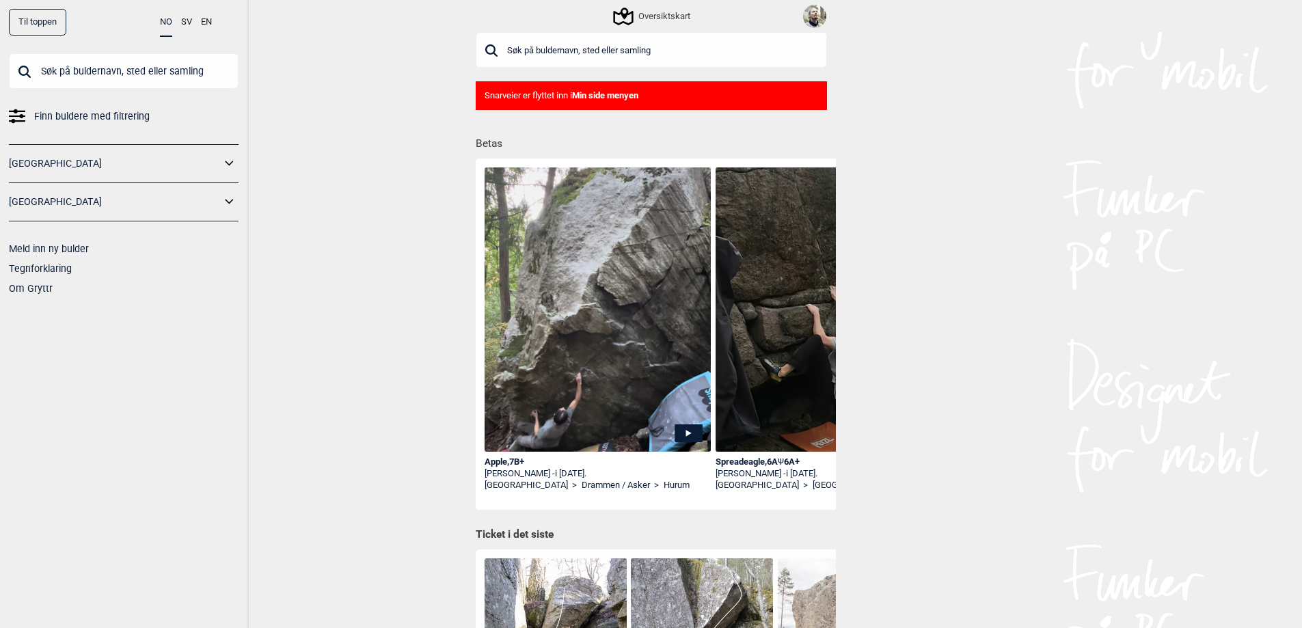
click at [816, 16] on img at bounding box center [814, 16] width 23 height 23
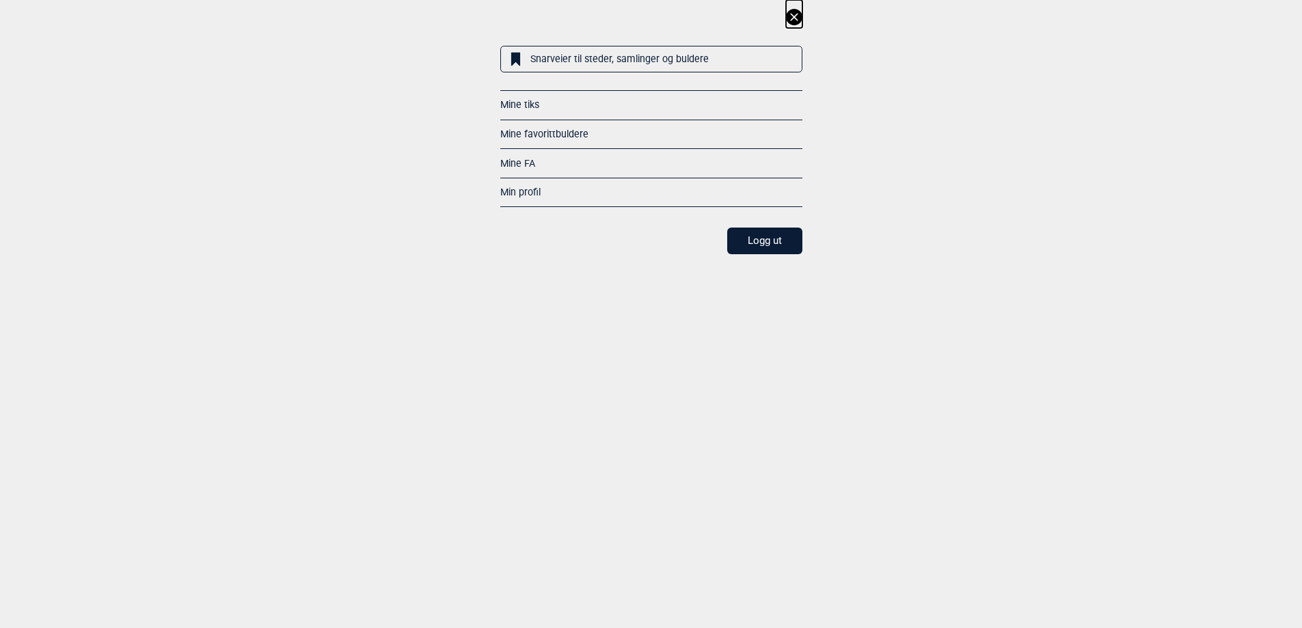
click at [515, 165] on link "Mine FA" at bounding box center [517, 163] width 35 height 11
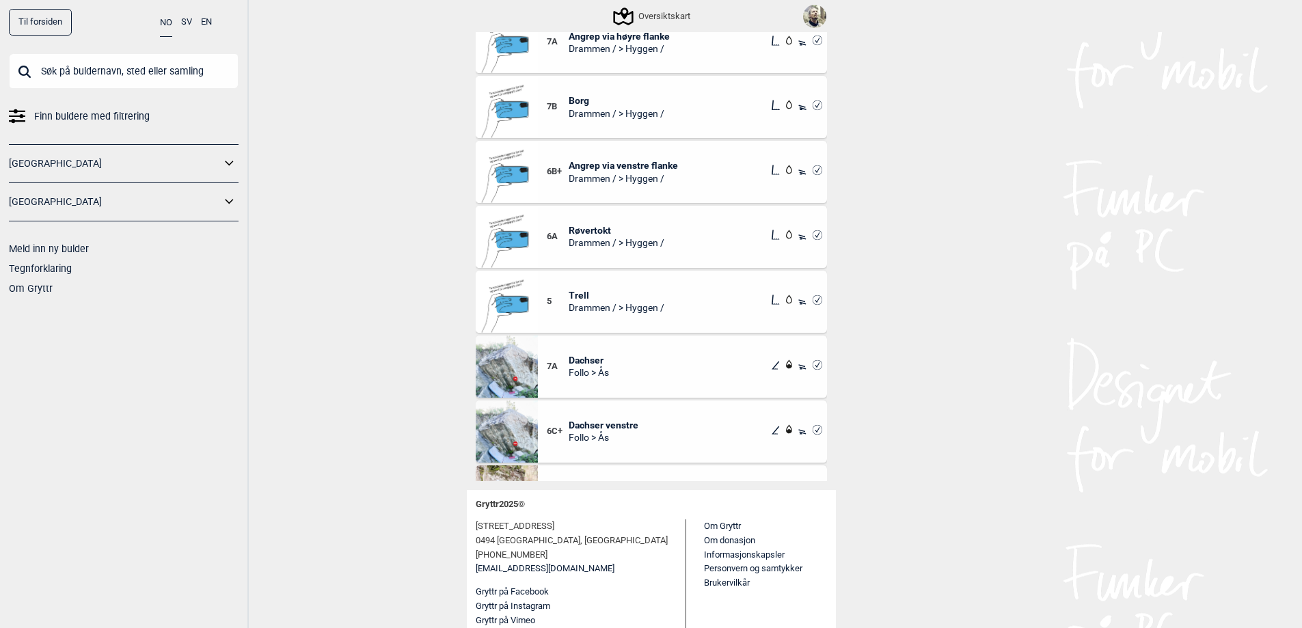
scroll to position [8213, 0]
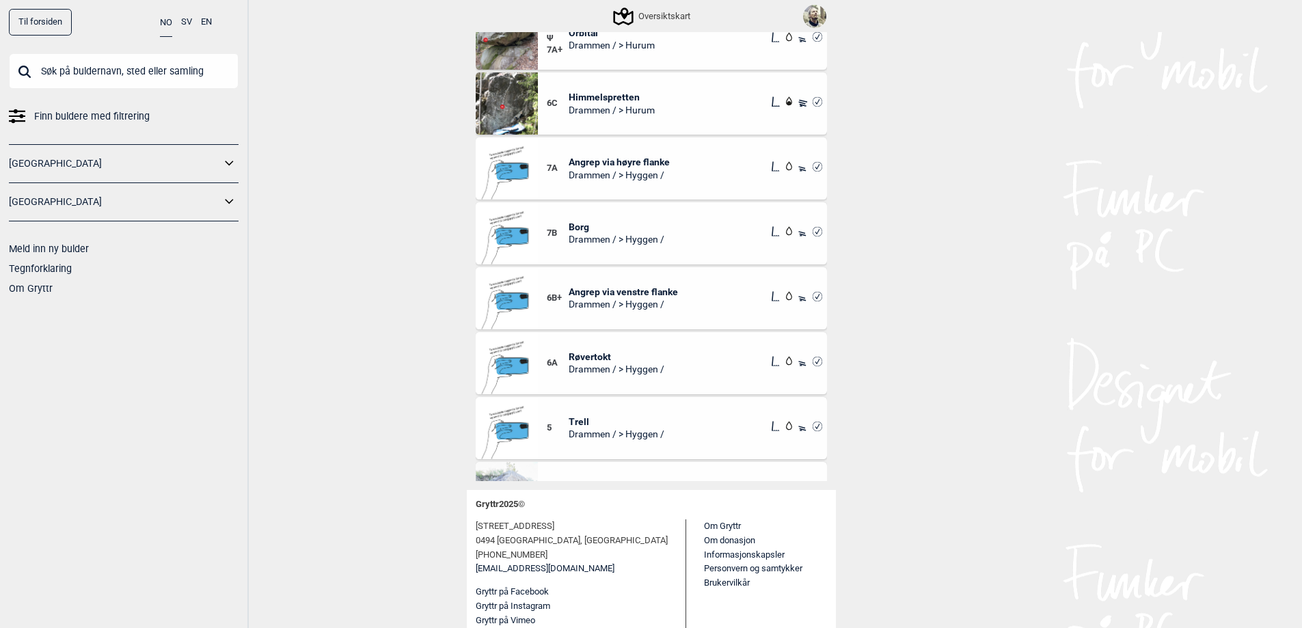
click at [584, 224] on span "Borg" at bounding box center [617, 227] width 96 height 12
